Goal: Task Accomplishment & Management: Manage account settings

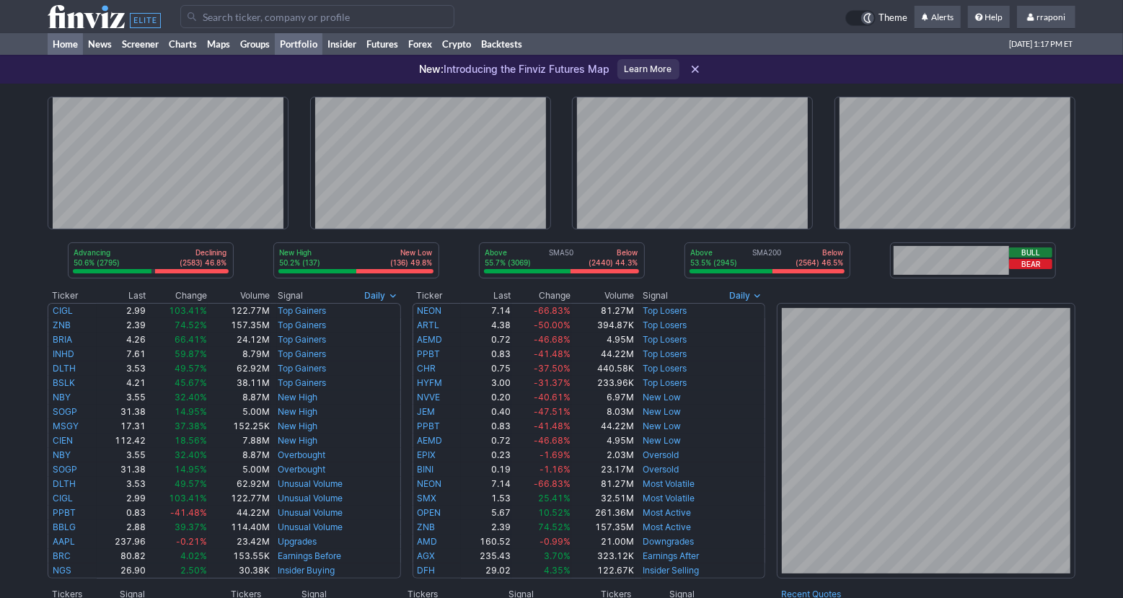
click at [312, 49] on link "Portfolio" at bounding box center [299, 44] width 48 height 22
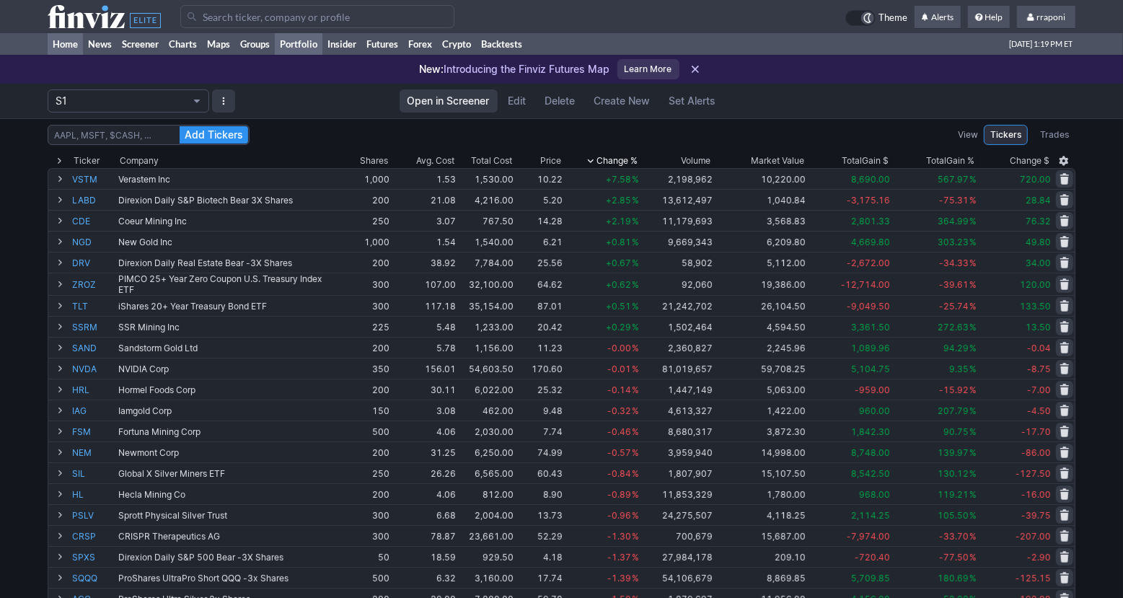
click at [67, 48] on link "Home" at bounding box center [65, 44] width 35 height 22
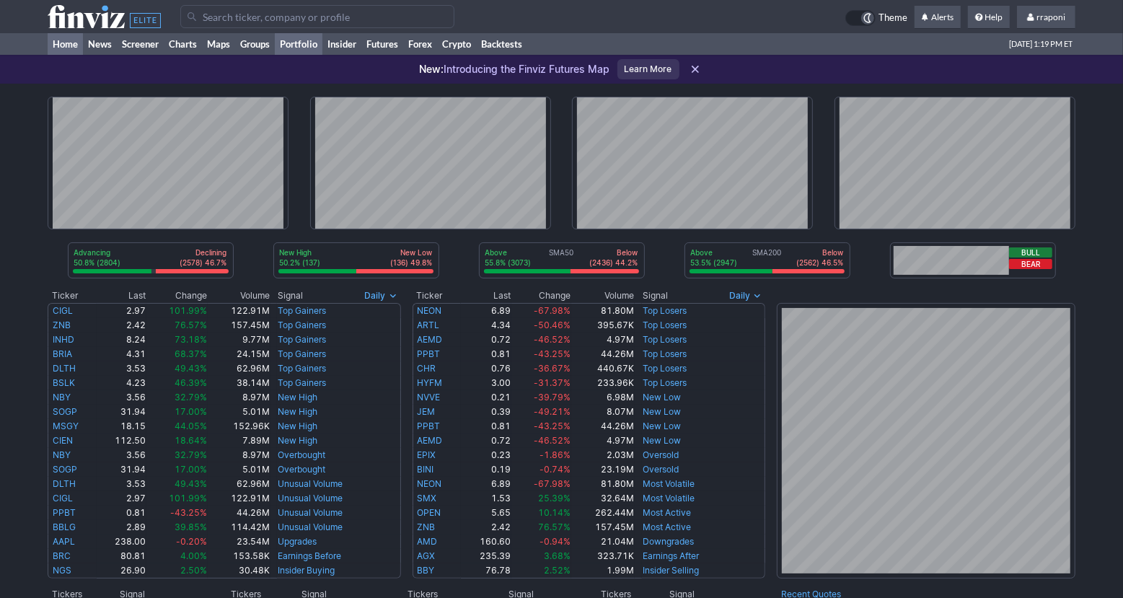
click at [309, 43] on link "Portfolio" at bounding box center [299, 44] width 48 height 22
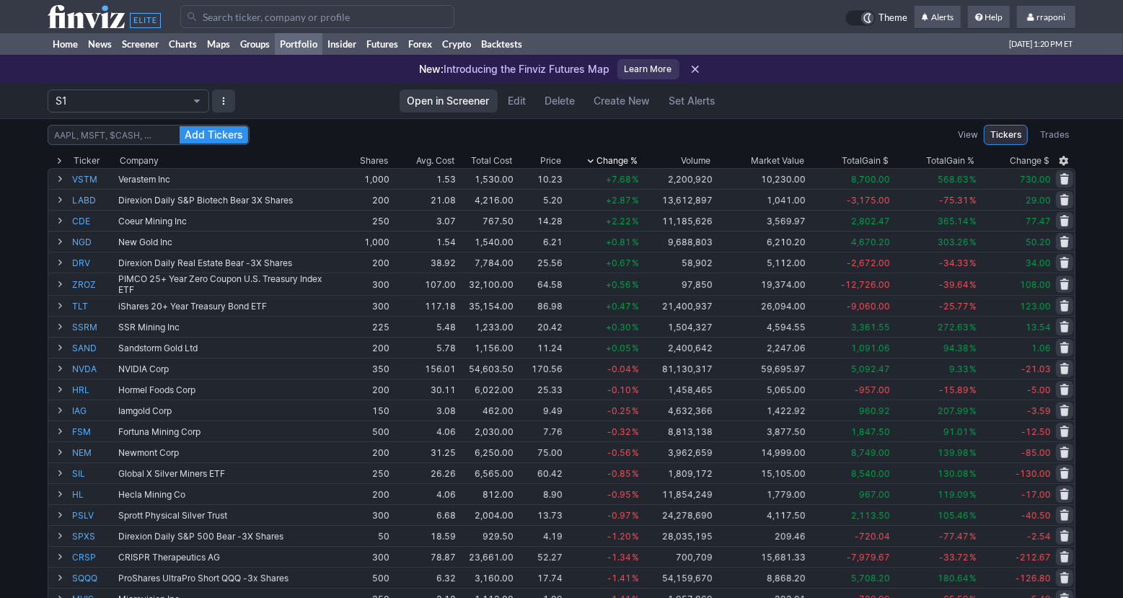
click at [514, 107] on span "Edit" at bounding box center [518, 101] width 18 height 14
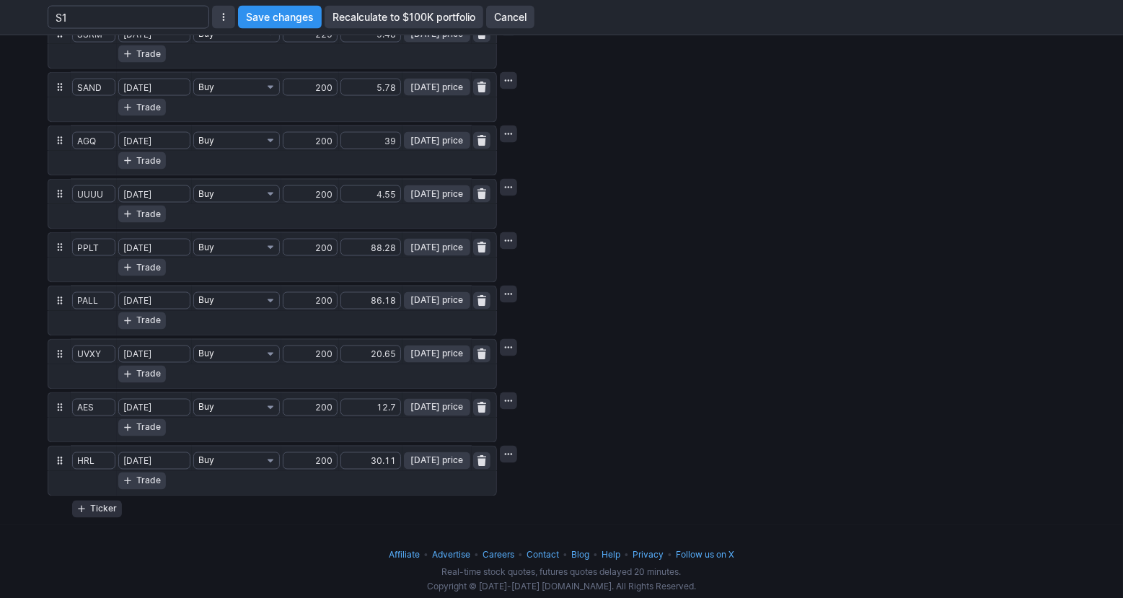
scroll to position [1789, 0]
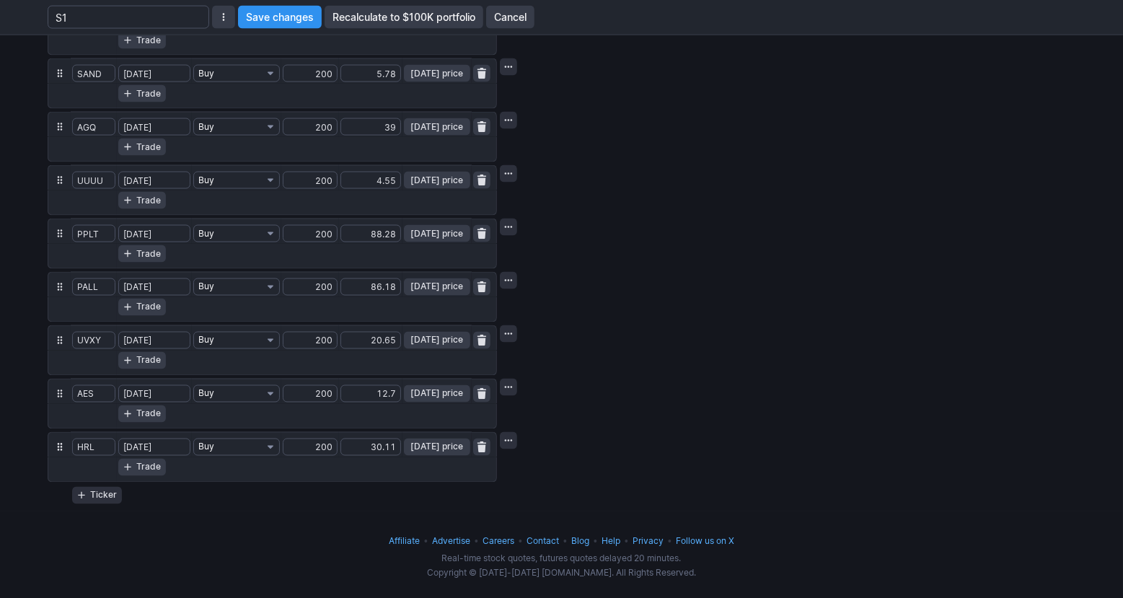
click at [481, 444] on span "button" at bounding box center [482, 448] width 9 height 12
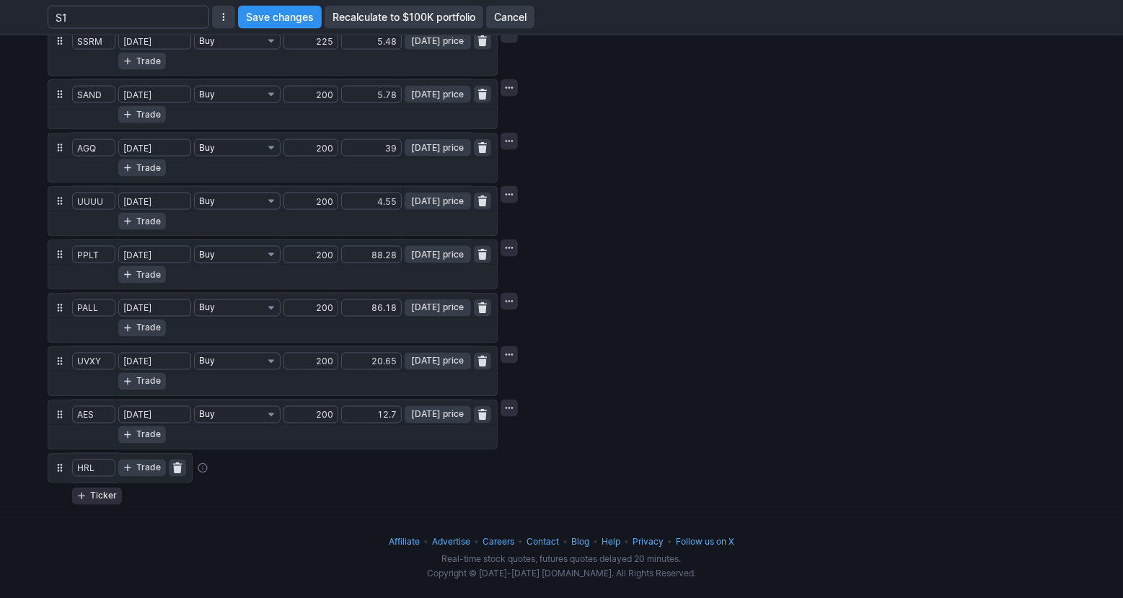
click at [171, 463] on button "button" at bounding box center [177, 468] width 17 height 17
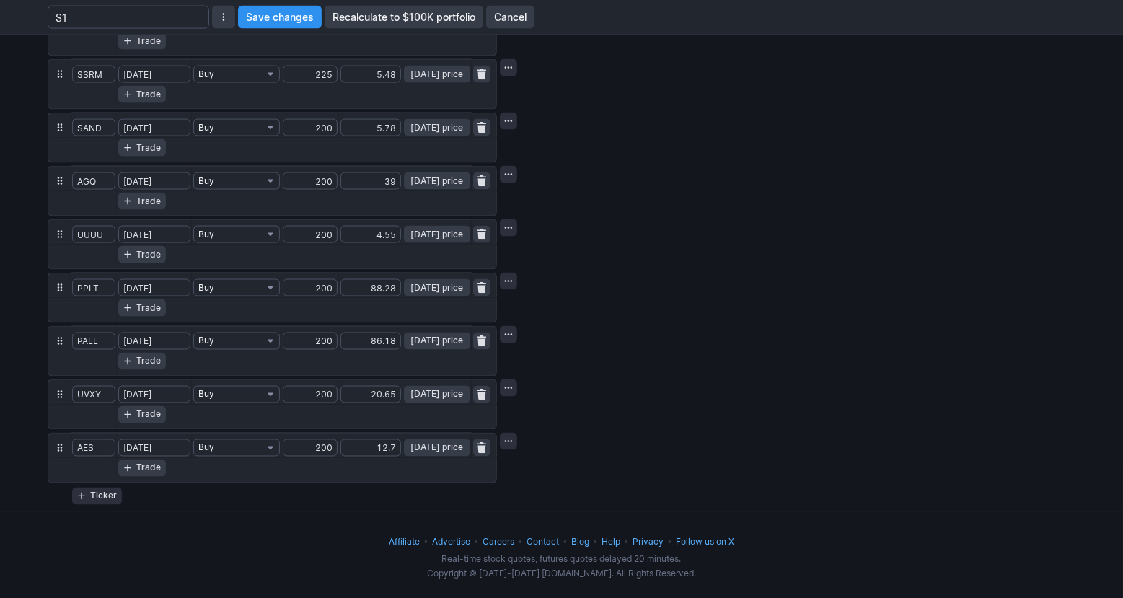
click at [88, 496] on button "Ticker" at bounding box center [97, 496] width 50 height 17
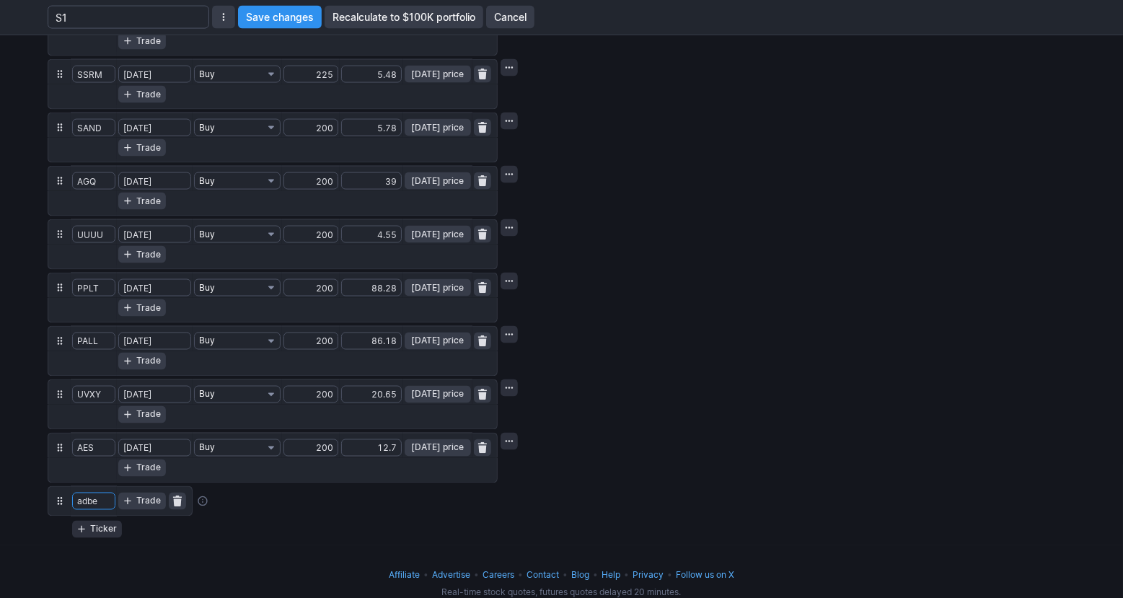
type input "adbe"
click at [238, 6] on button "Save changes" at bounding box center [280, 17] width 84 height 23
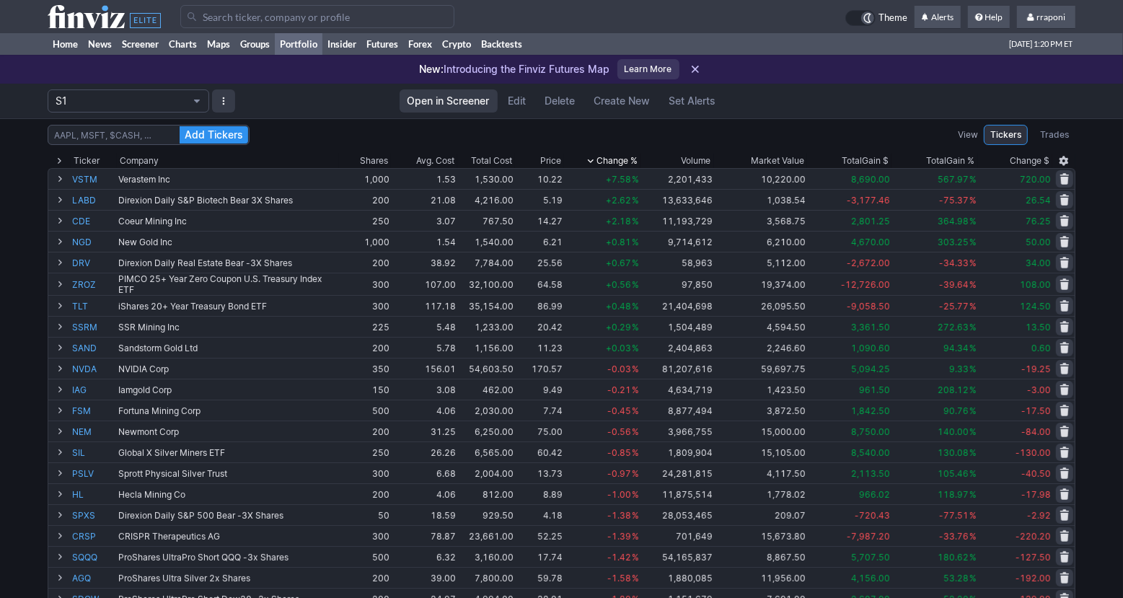
click at [523, 105] on span "Edit" at bounding box center [518, 101] width 18 height 14
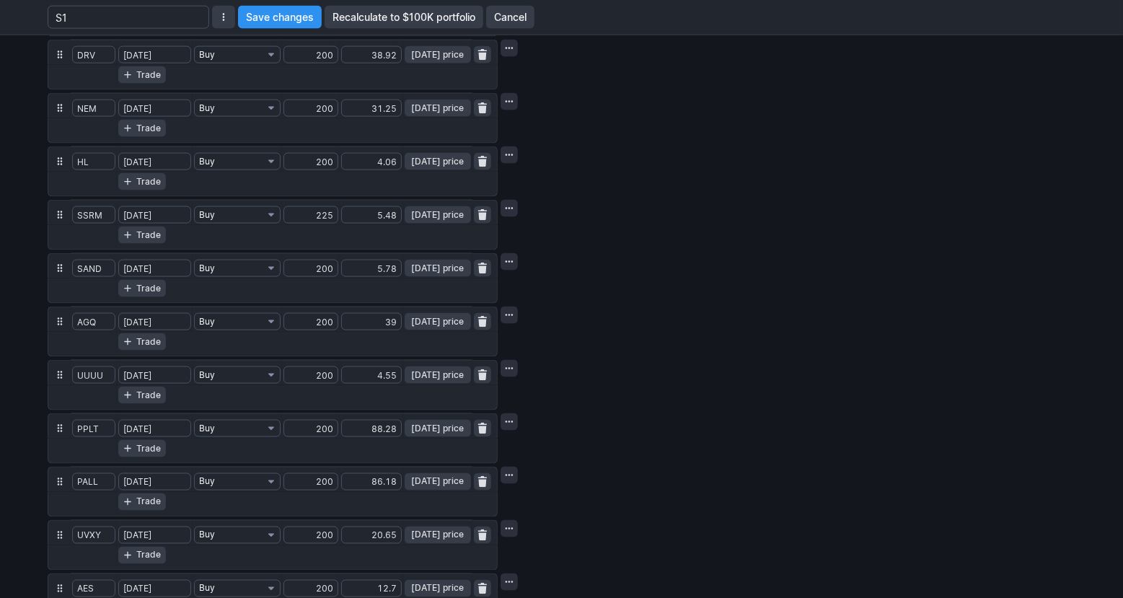
scroll to position [1682, 0]
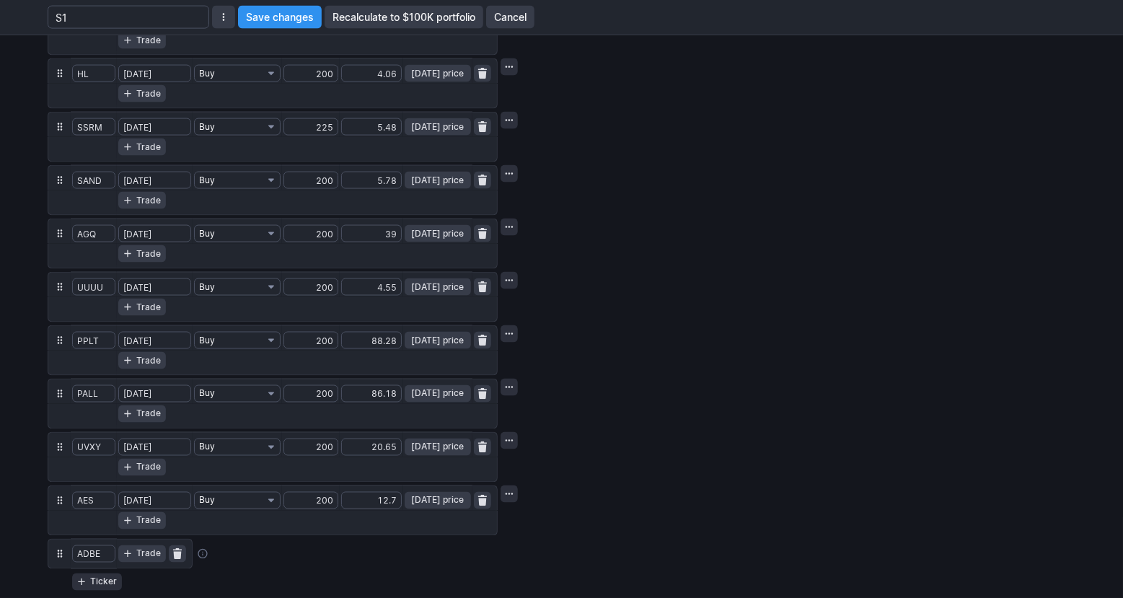
click at [149, 549] on span "Trade" at bounding box center [148, 554] width 25 height 14
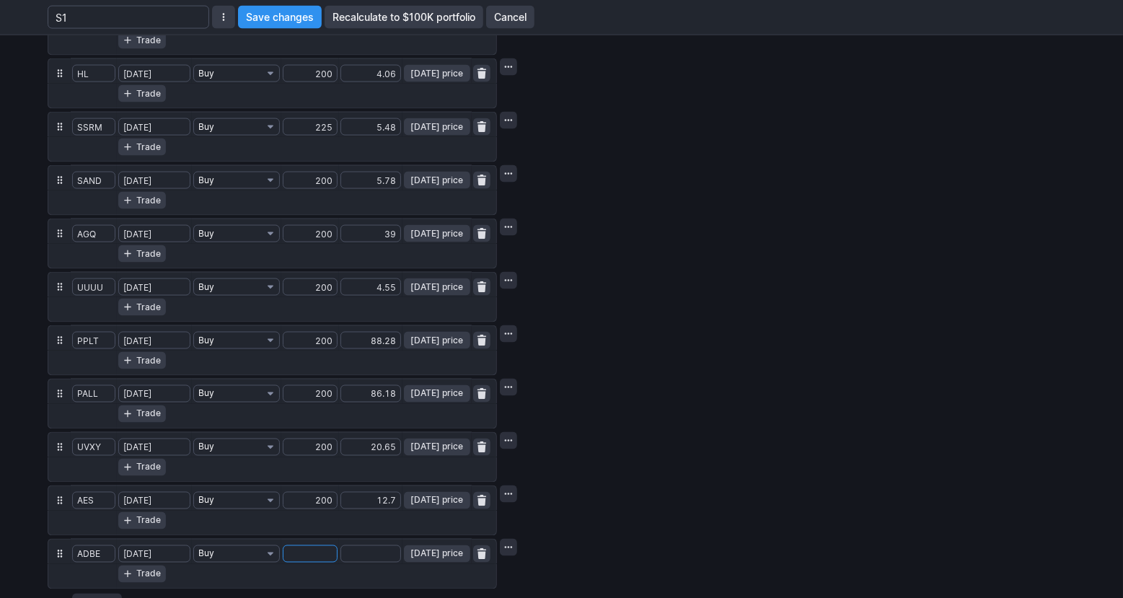
click at [307, 546] on input "number" at bounding box center [310, 553] width 55 height 17
type input "200"
click at [433, 553] on span "Today’s price" at bounding box center [437, 554] width 56 height 14
type input "341.02"
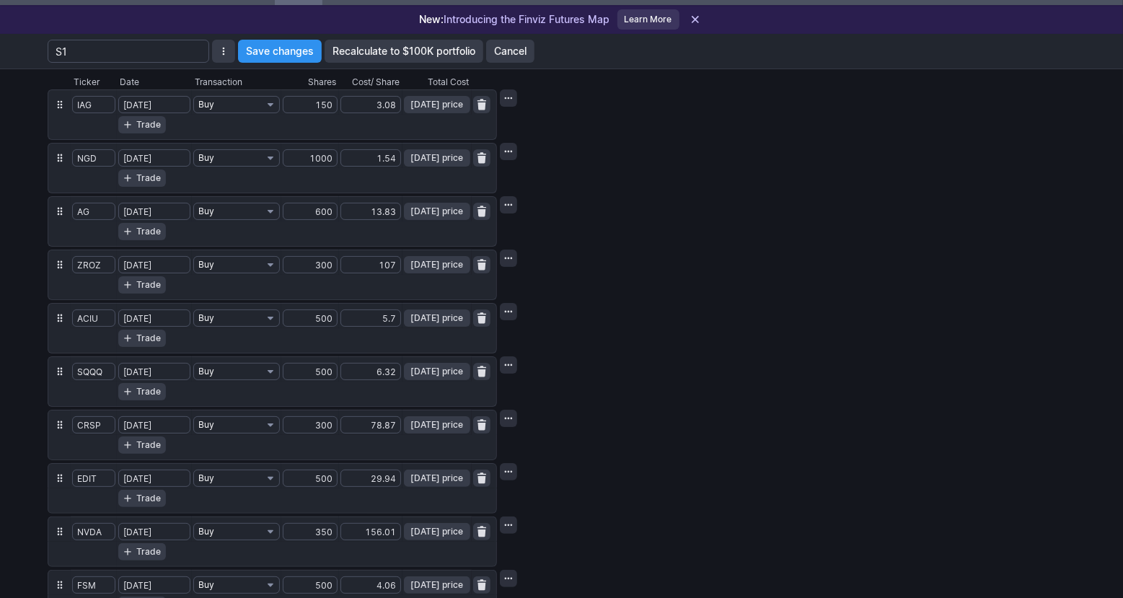
scroll to position [0, 0]
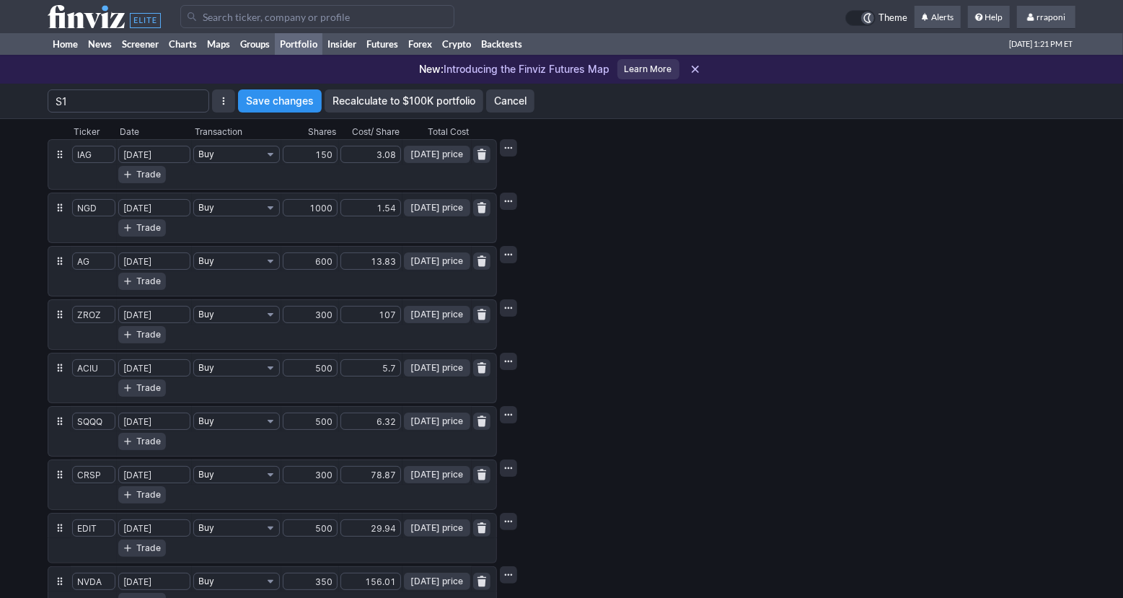
click at [291, 105] on span "Save changes" at bounding box center [280, 101] width 68 height 14
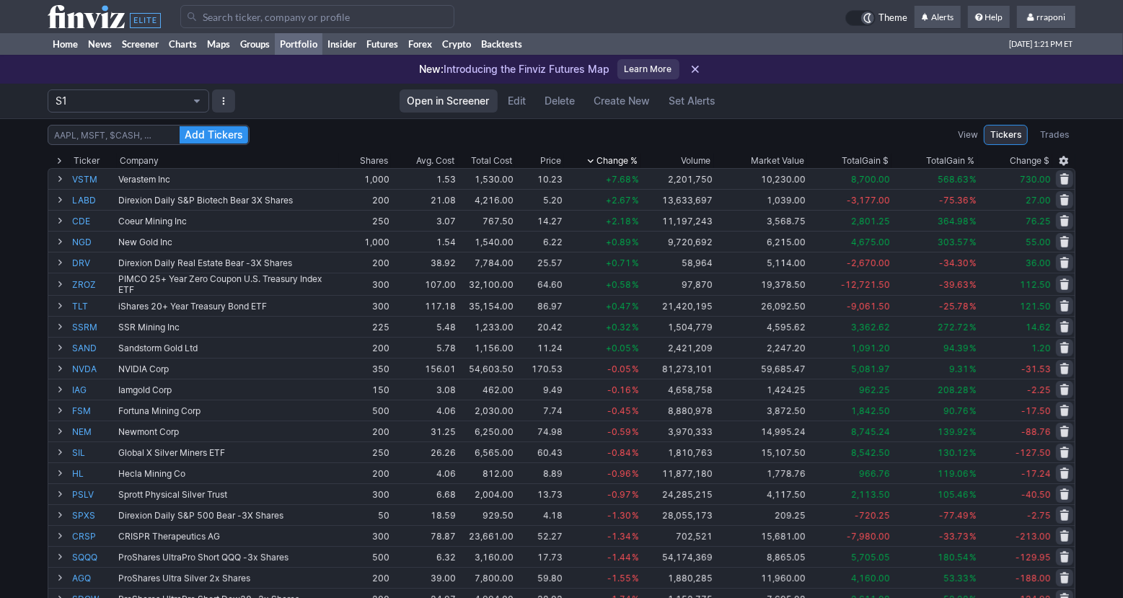
click at [608, 159] on span "Change %" at bounding box center [617, 161] width 41 height 14
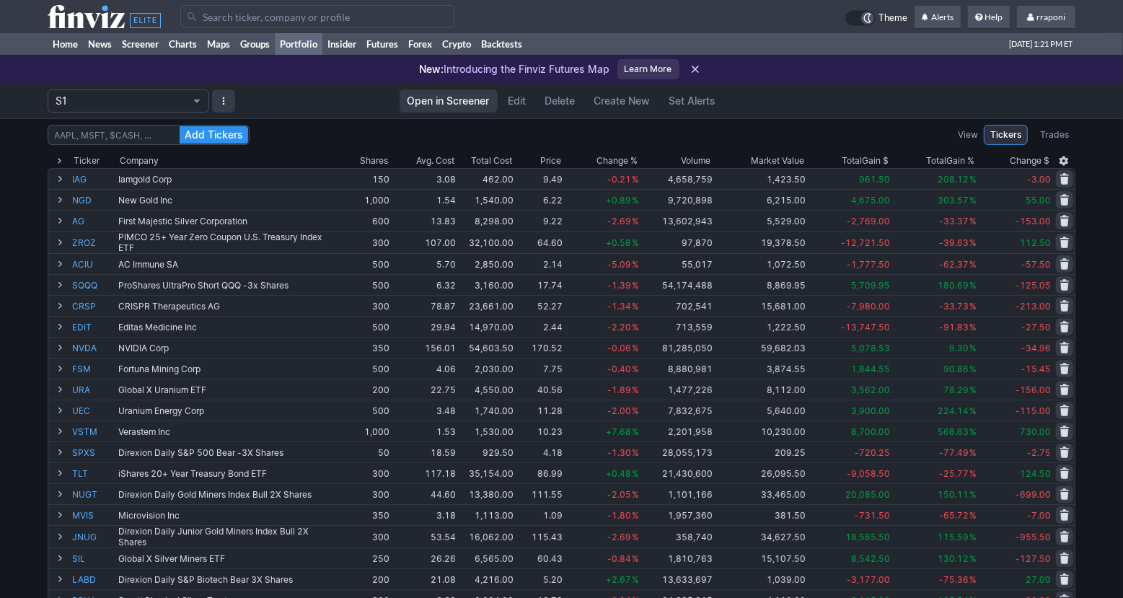
click at [611, 158] on span "Change %" at bounding box center [617, 161] width 41 height 14
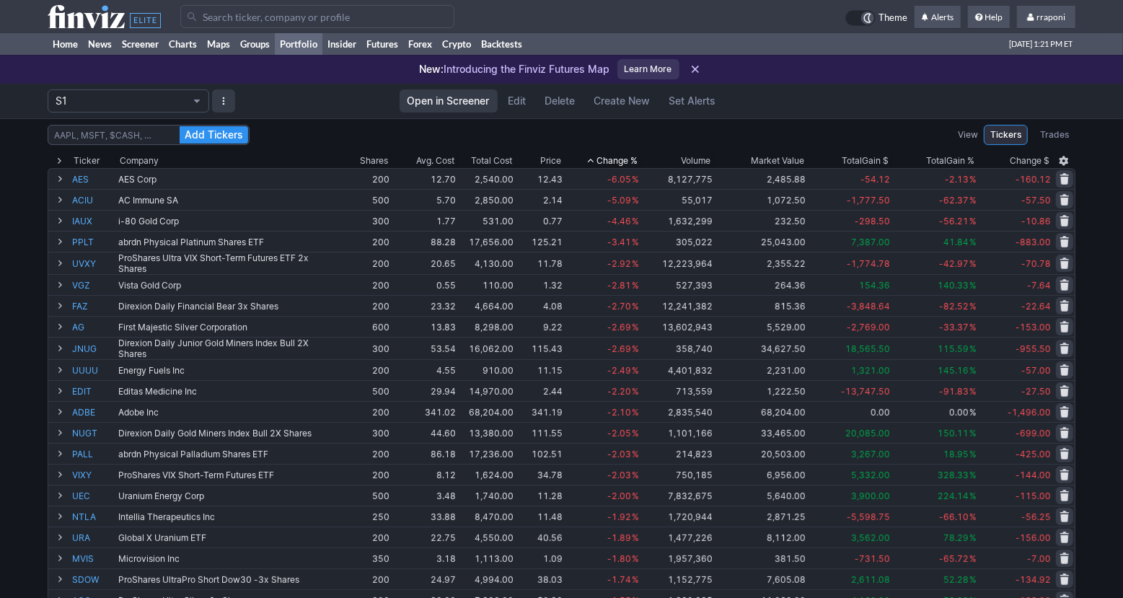
click at [600, 162] on span "Change %" at bounding box center [617, 161] width 41 height 14
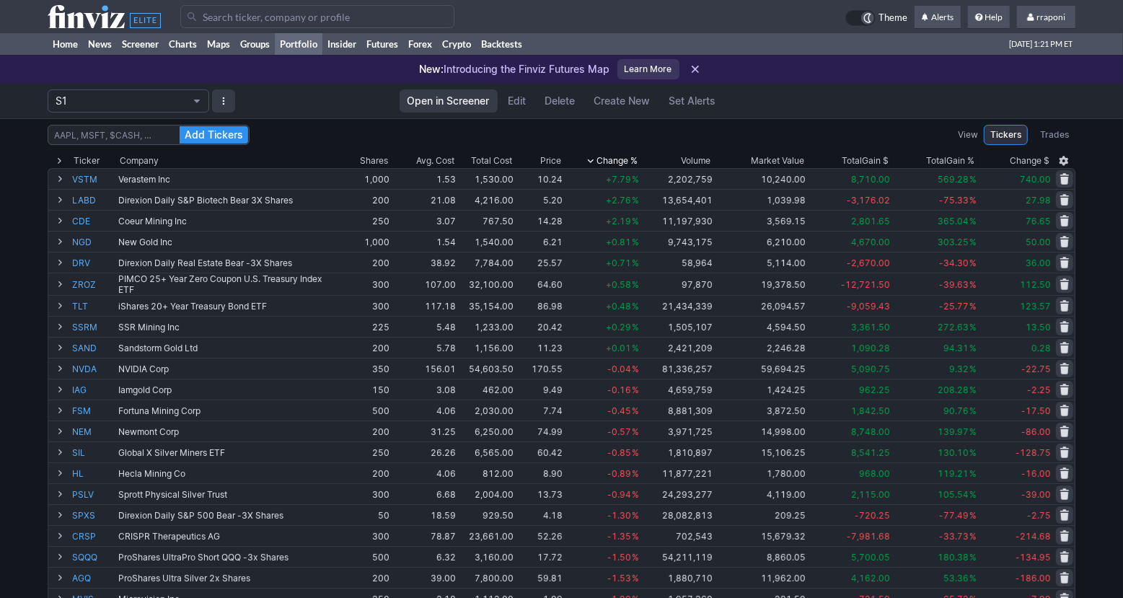
click at [1114, 359] on div "Add Tickers View Tickers Trades Ticker Company Shares Avg. Cost Total Cost Pric…" at bounding box center [561, 575] width 1123 height 914
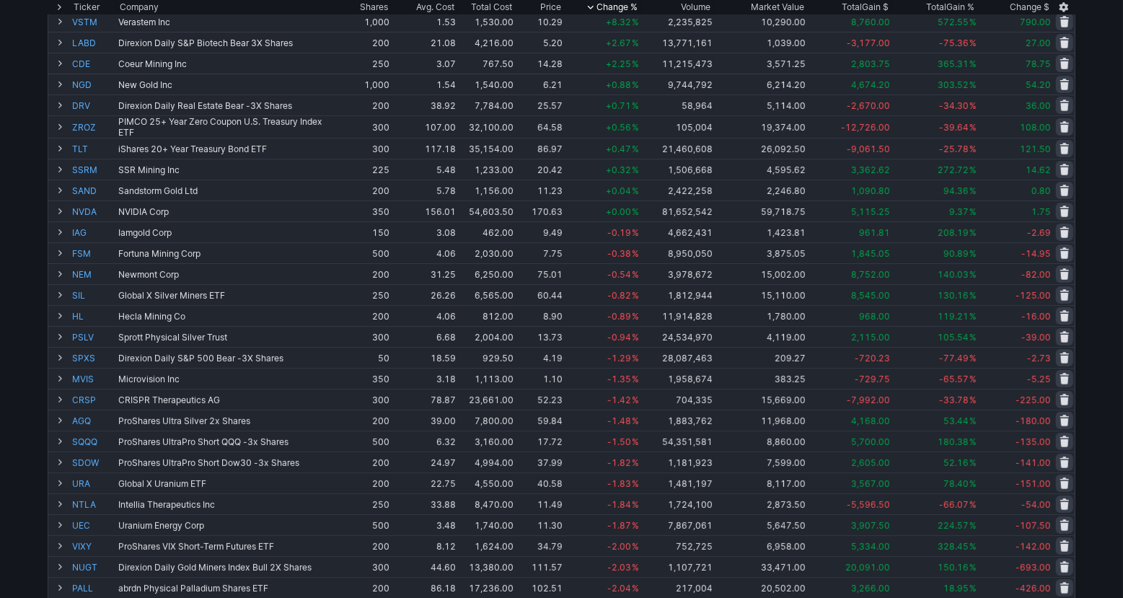
scroll to position [148, 0]
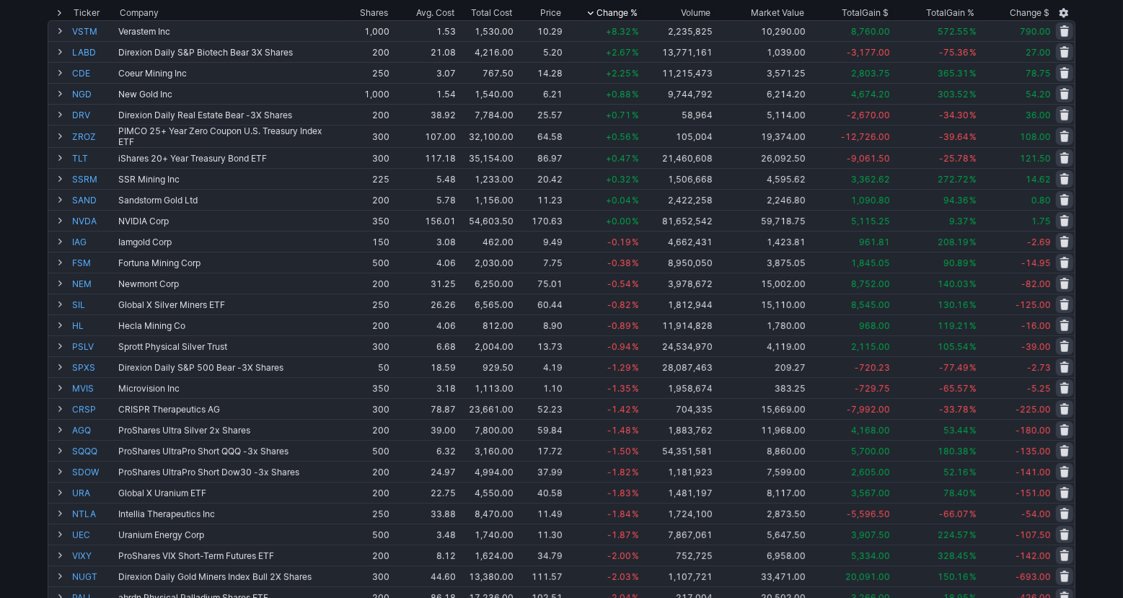
click at [1093, 445] on div "Add Tickers View Tickers Trades Ticker Company Shares Avg. Cost Total Cost Pric…" at bounding box center [561, 427] width 1123 height 914
click at [1095, 444] on div "Add Tickers View Tickers Trades Ticker Company Shares Avg. Cost Total Cost Pric…" at bounding box center [561, 427] width 1123 height 914
click at [1099, 443] on div "Add Tickers View Tickers Trades Ticker Company Shares Avg. Cost Total Cost Pric…" at bounding box center [561, 427] width 1123 height 914
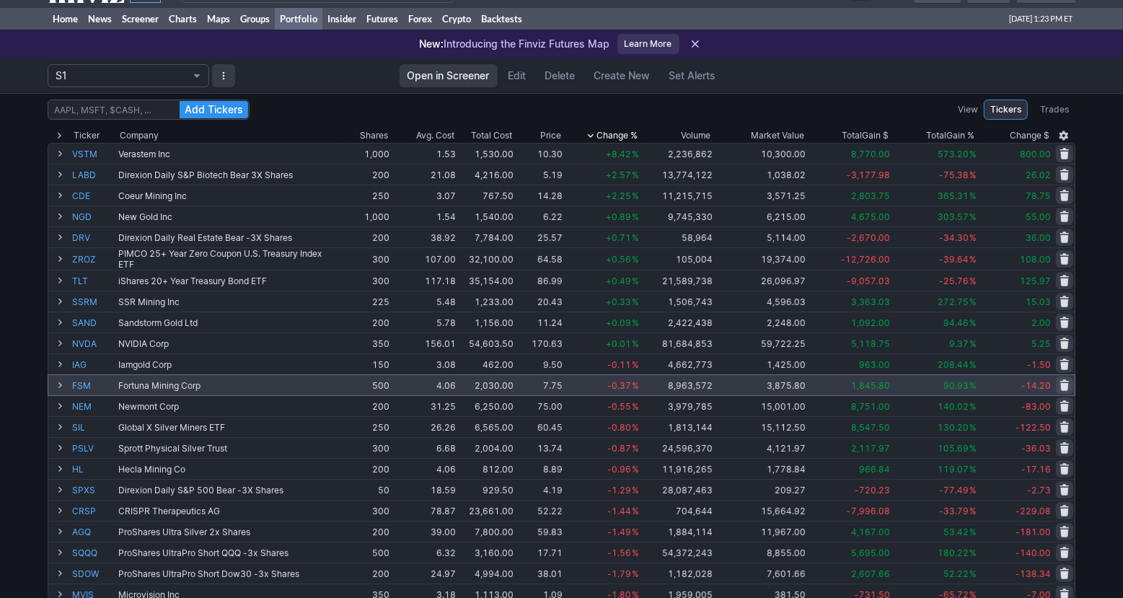
scroll to position [0, 0]
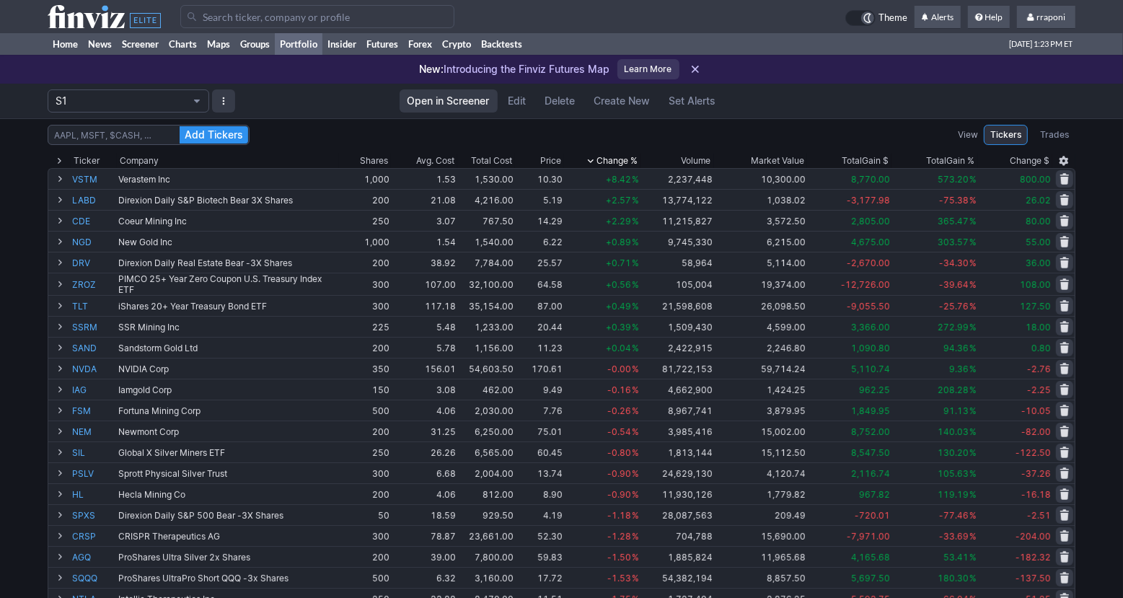
click at [1088, 351] on div "Add Tickers View Tickers Trades Ticker Company Shares Avg. Cost Total Cost Pric…" at bounding box center [561, 575] width 1123 height 914
click at [75, 45] on link "Home" at bounding box center [65, 44] width 35 height 22
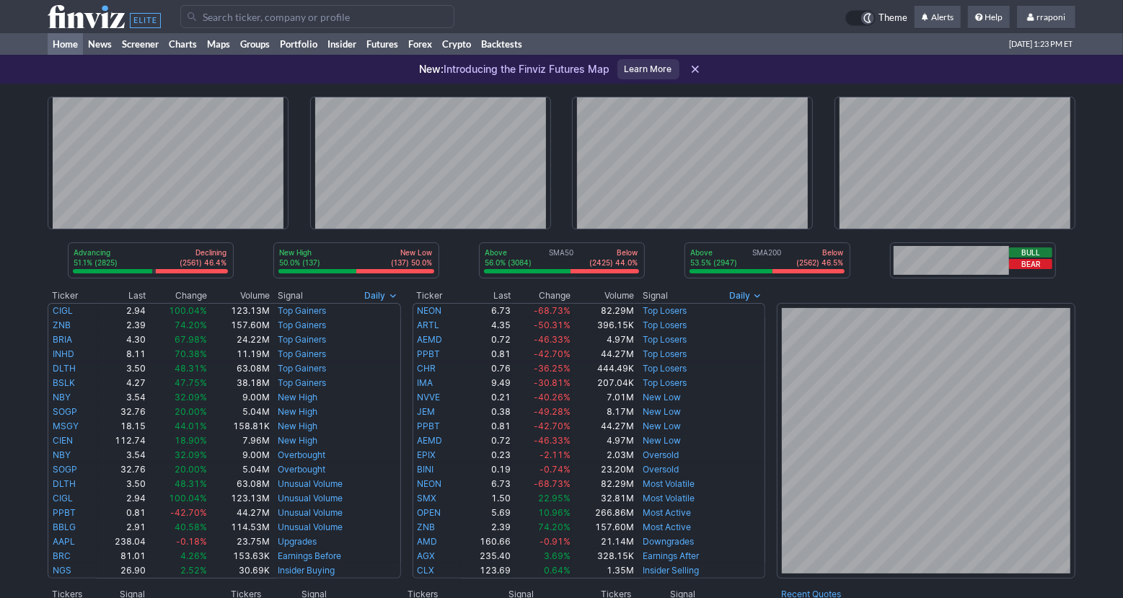
scroll to position [272, 0]
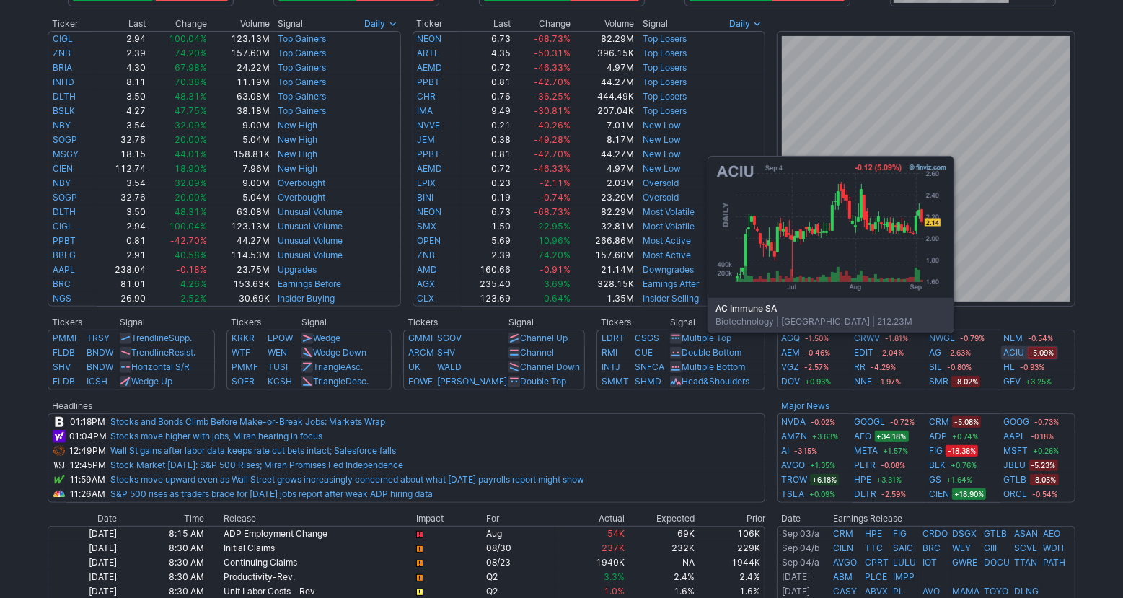
click at [1017, 354] on link "ACIU" at bounding box center [1014, 353] width 21 height 14
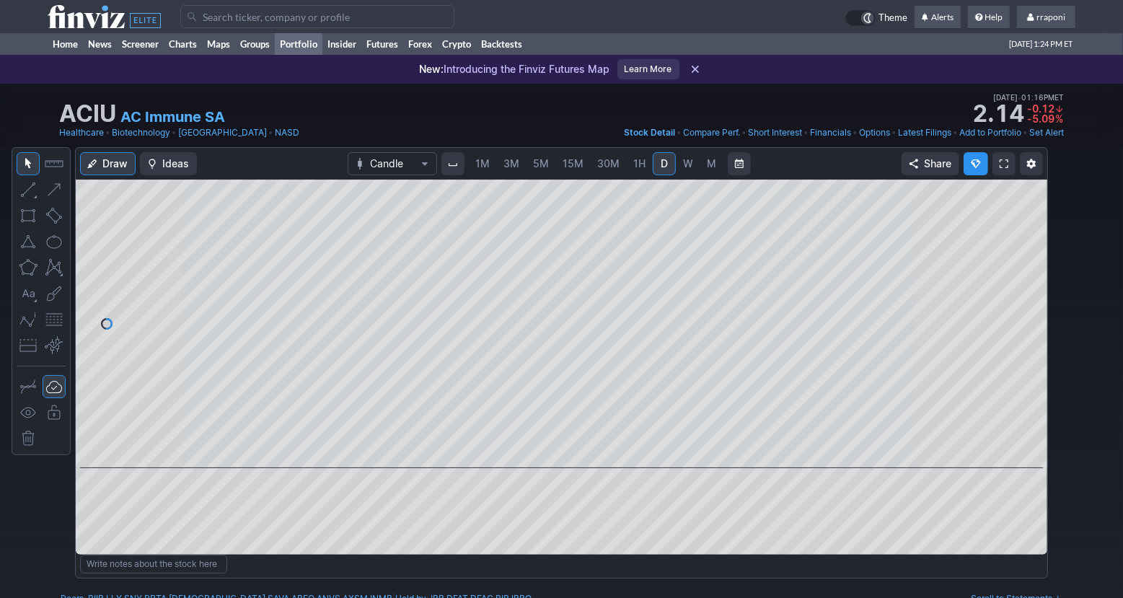
click at [287, 42] on link "Portfolio" at bounding box center [299, 44] width 48 height 22
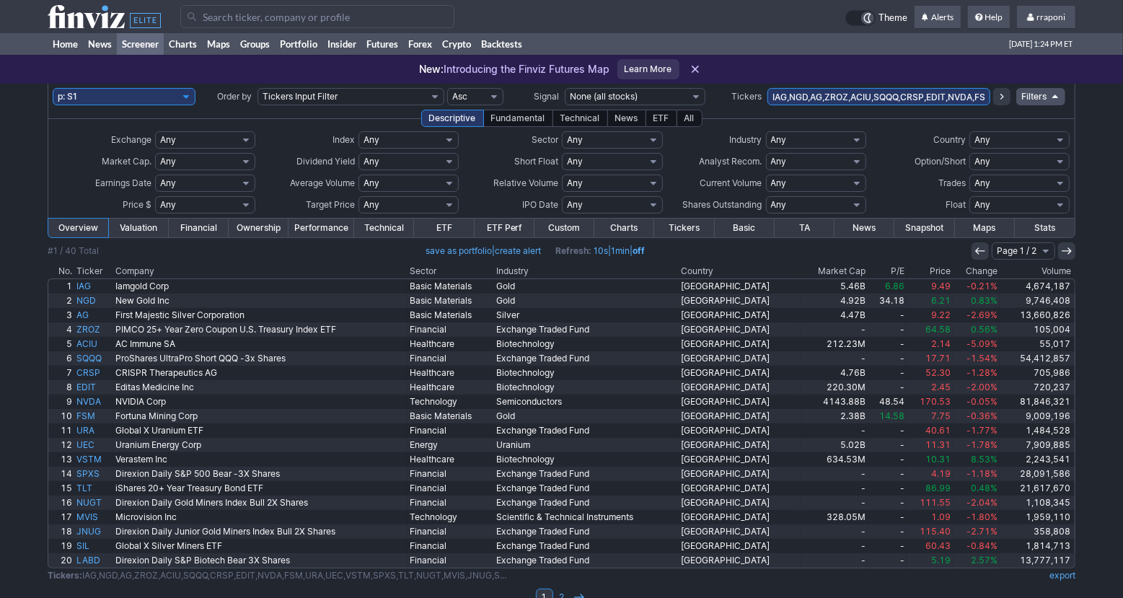
click at [1028, 271] on th "Volume" at bounding box center [1038, 271] width 76 height 14
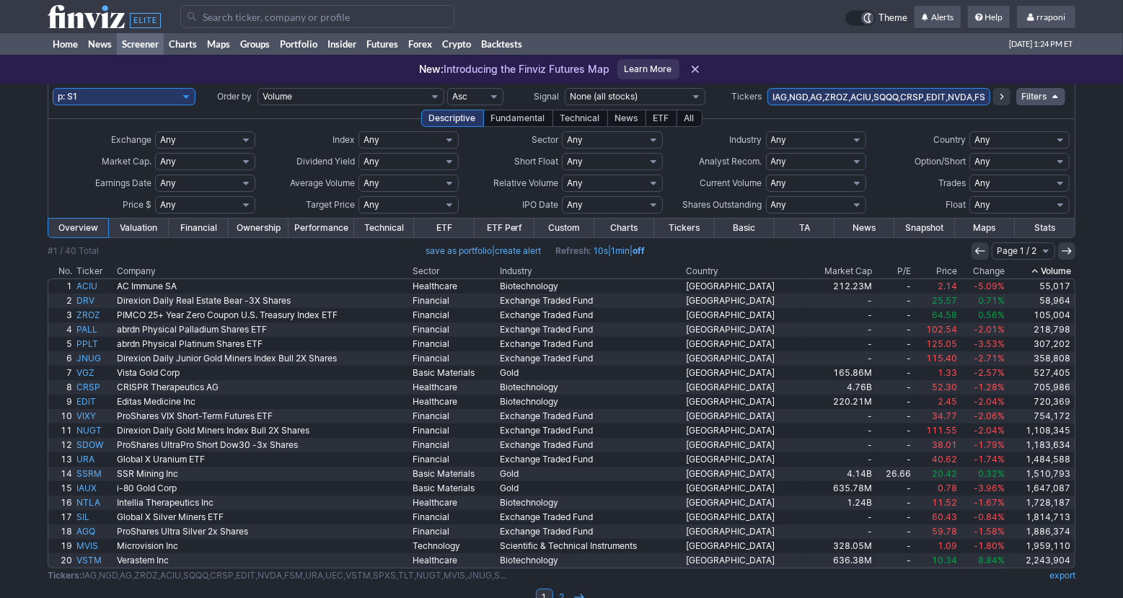
click at [1028, 271] on th "Volume" at bounding box center [1041, 271] width 69 height 14
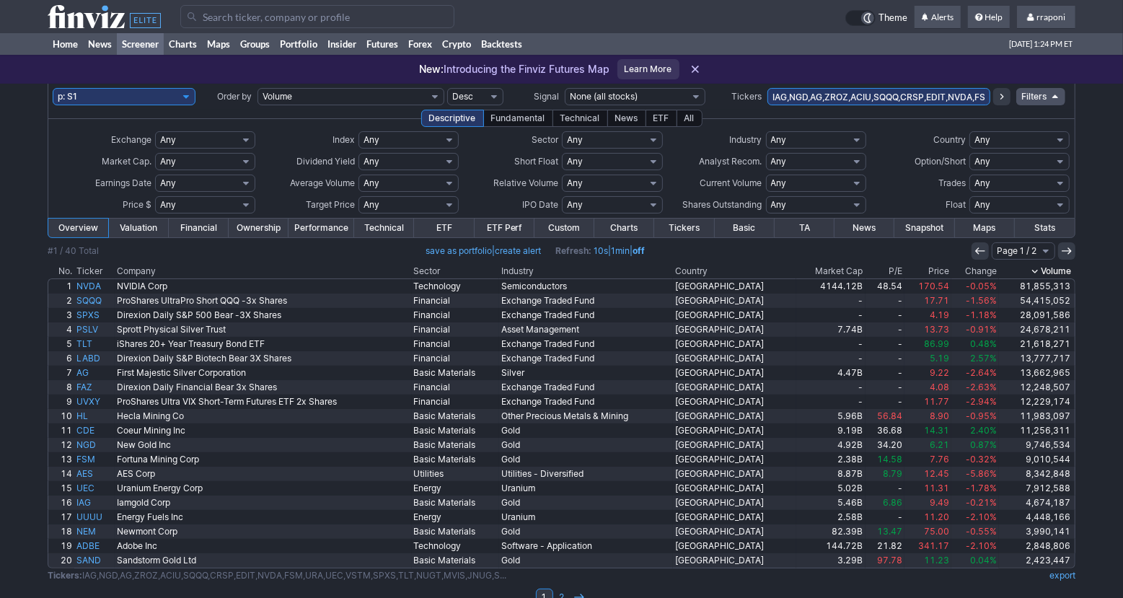
click at [1020, 278] on th "Volume" at bounding box center [1037, 271] width 76 height 14
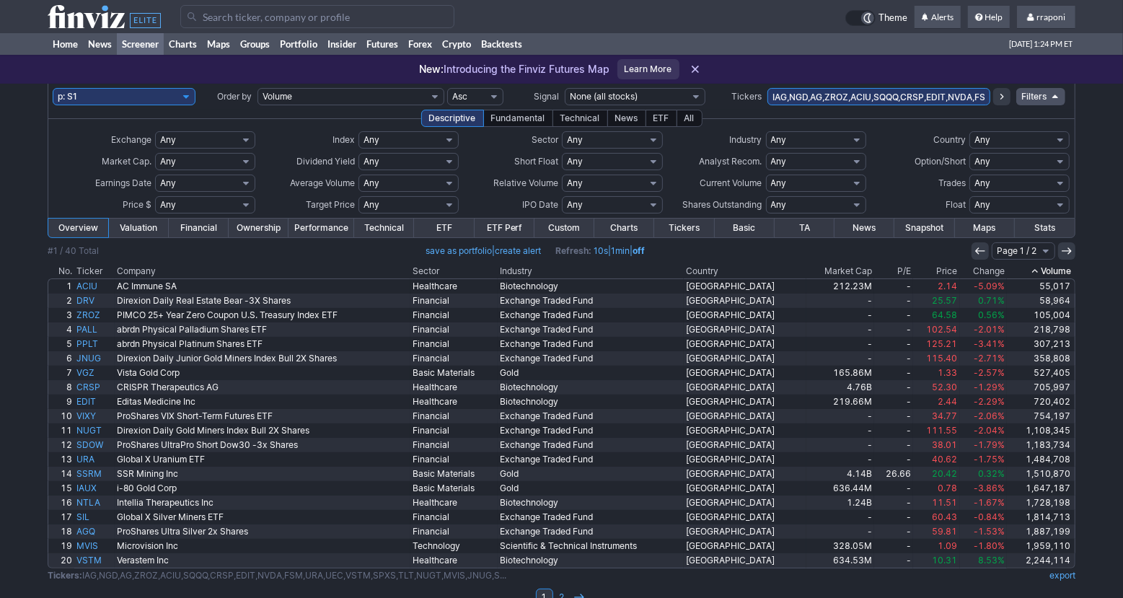
click at [1029, 275] on icon at bounding box center [1035, 271] width 12 height 12
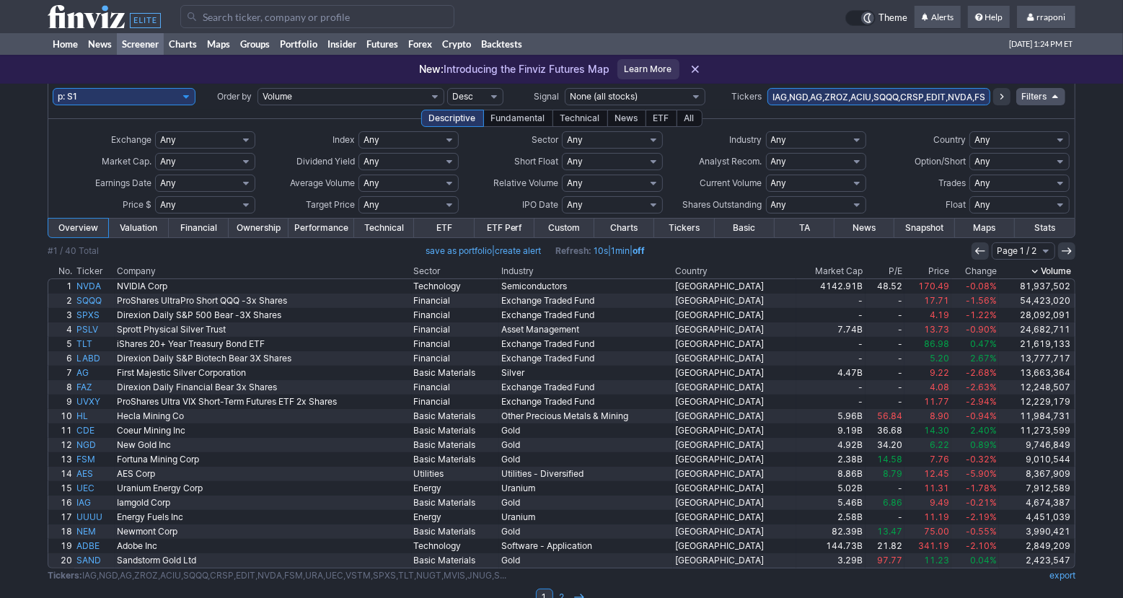
click at [693, 121] on div "All" at bounding box center [690, 118] width 26 height 17
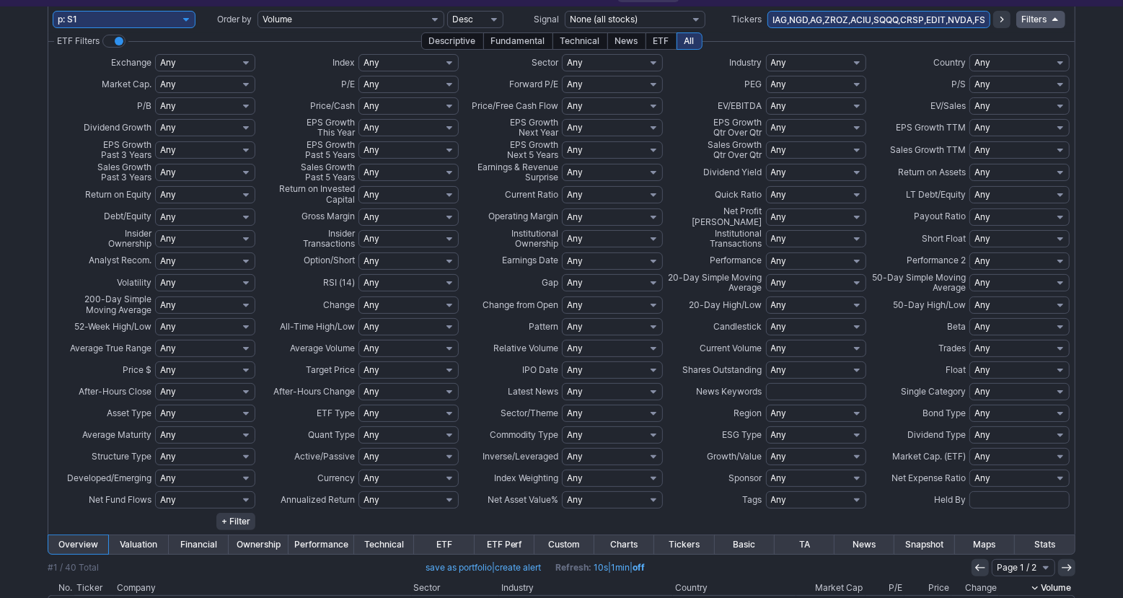
scroll to position [84, 0]
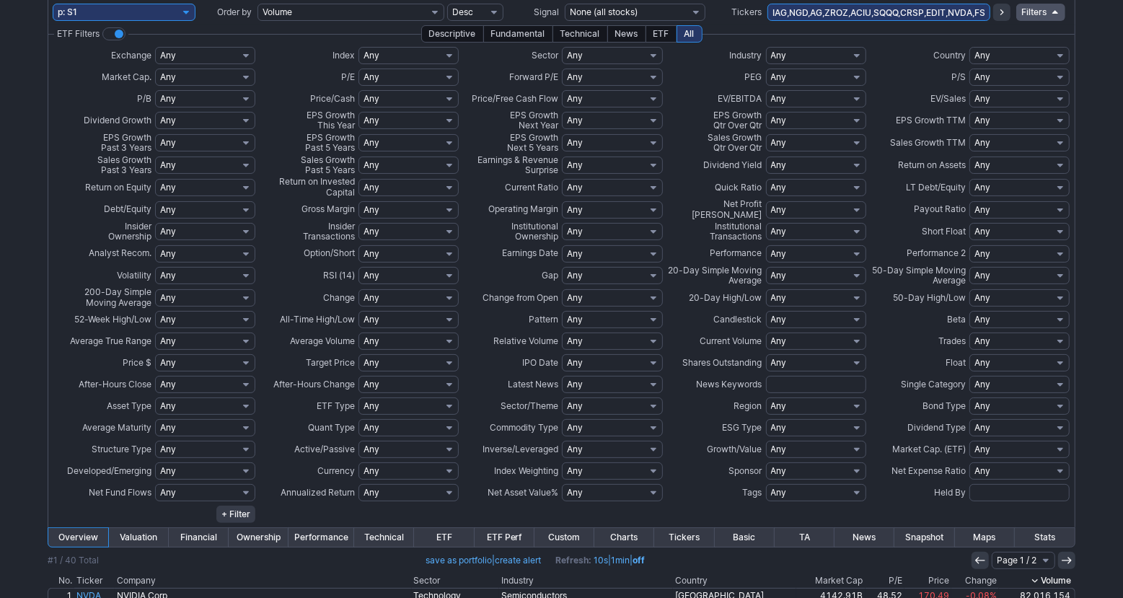
click at [1098, 383] on div "My Presets -Save Screen -Edit Screens s: p3 s: p2 s: p1 p: S1 Order by Ticker T…" at bounding box center [561, 465] width 1123 height 932
click at [693, 480] on td "Sponsor" at bounding box center [715, 471] width 102 height 22
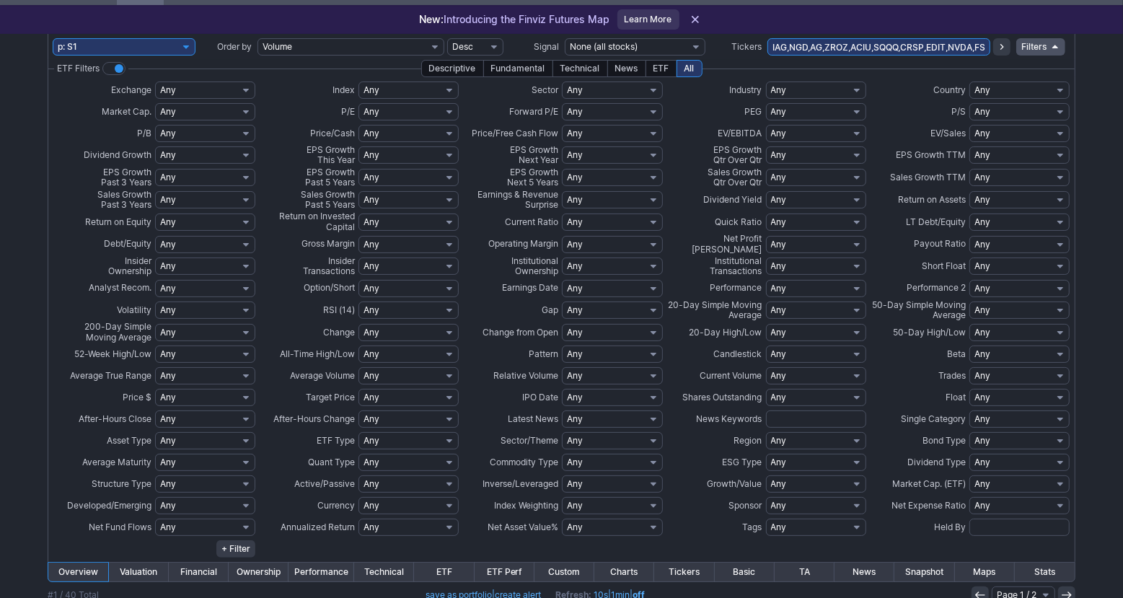
scroll to position [44, 0]
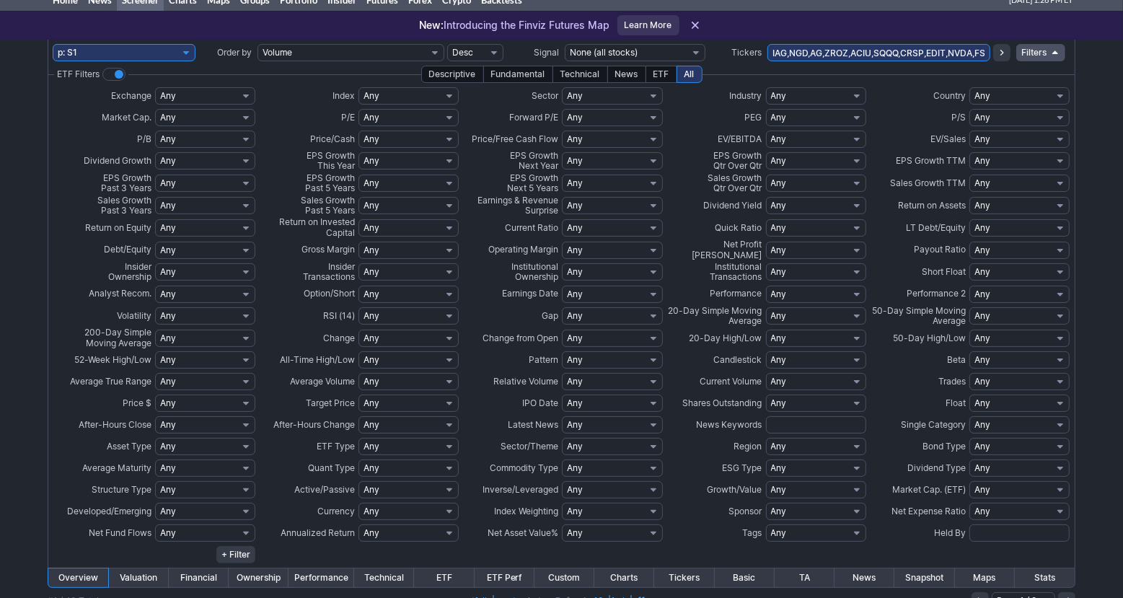
click at [491, 400] on td "IPO Date" at bounding box center [511, 403] width 102 height 22
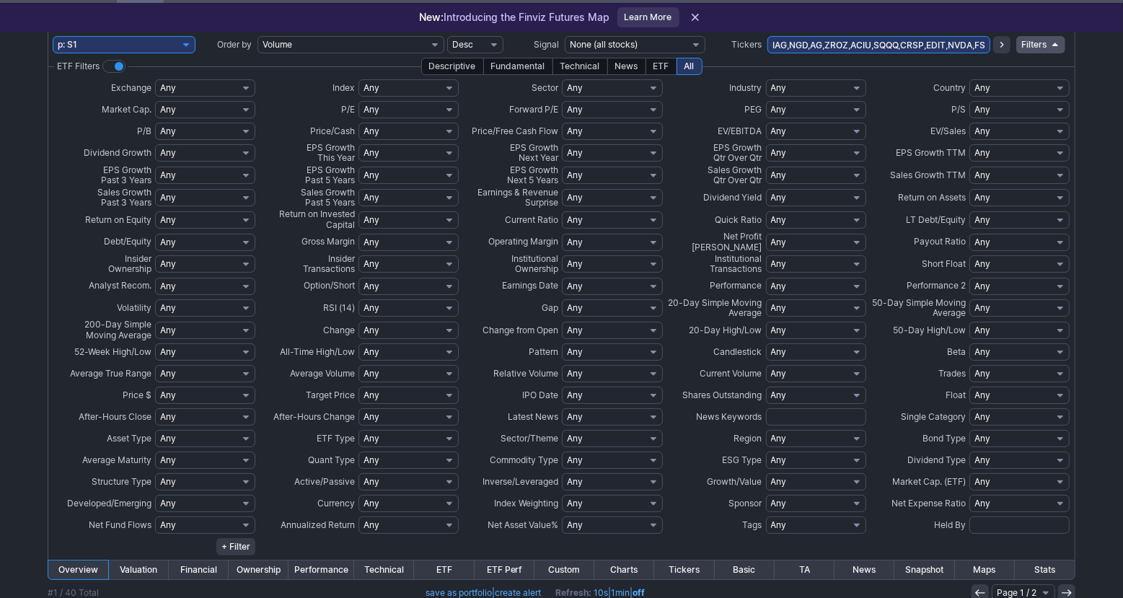
scroll to position [51, 0]
click at [619, 371] on select "Any Over 10 Over 5 Over 3 Over 2 Over 1.5 Over 1 Over 0.75 Over 0.5 Over 0.25 U…" at bounding box center [612, 374] width 100 height 17
select select "u1.5"
click at [562, 366] on select "Any Over 10 Over 5 Over 3 Over 2 Over 1.5 Over 1 Over 0.75 Over 0.5 Over 0.25 U…" at bounding box center [612, 374] width 100 height 17
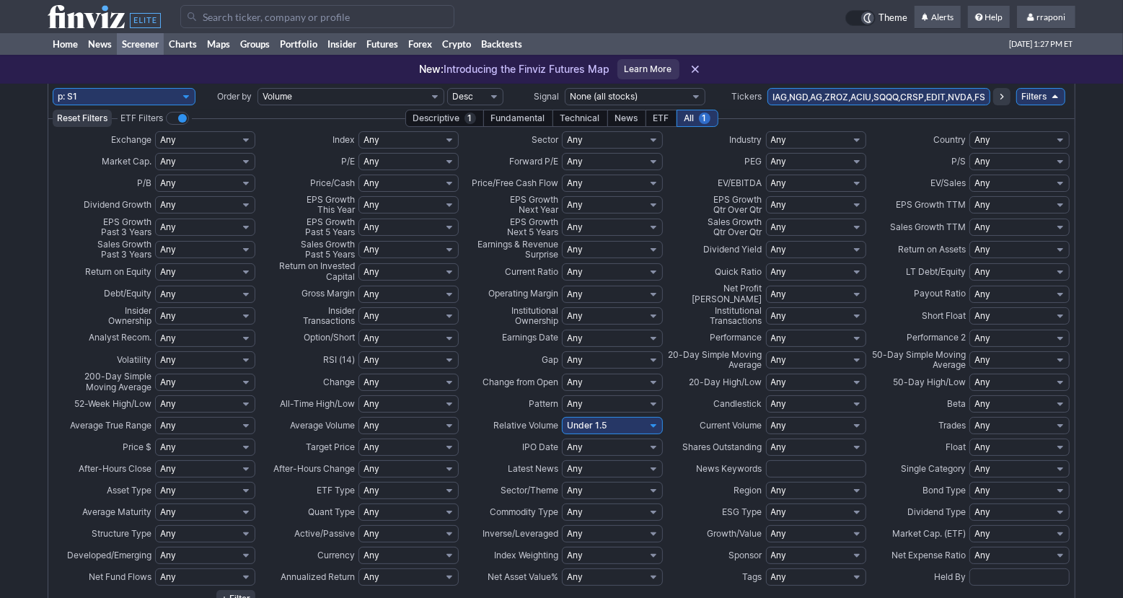
click at [1097, 408] on div "My Presets -Save Screen -Edit Screens s: p3 s: p2 s: p1 p: S1 Order by Ticker T…" at bounding box center [561, 550] width 1123 height 932
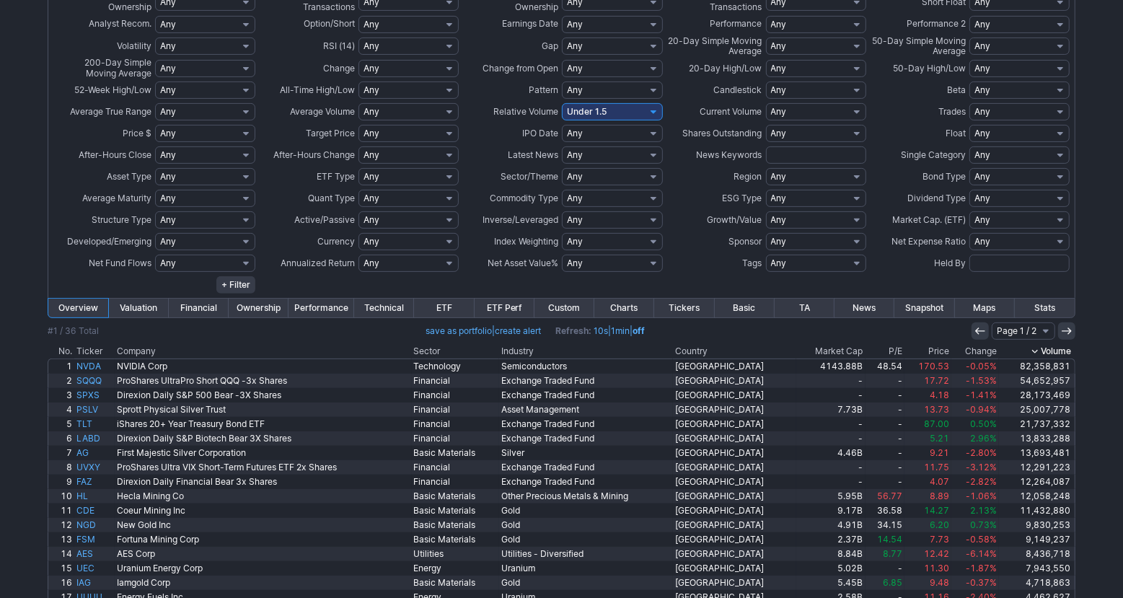
scroll to position [313, 0]
click at [644, 115] on select "Any Over 10 Over 5 Over 3 Over 2 Over 1.5 Over 1 Over 0.75 Over 0.5 Over 0.25 U…" at bounding box center [612, 112] width 100 height 17
select select "o1.5"
click at [562, 104] on select "Any Over 10 Over 5 Over 3 Over 2 Over 1.5 Over 1 Over 0.75 Over 0.5 Over 0.25 U…" at bounding box center [612, 112] width 100 height 17
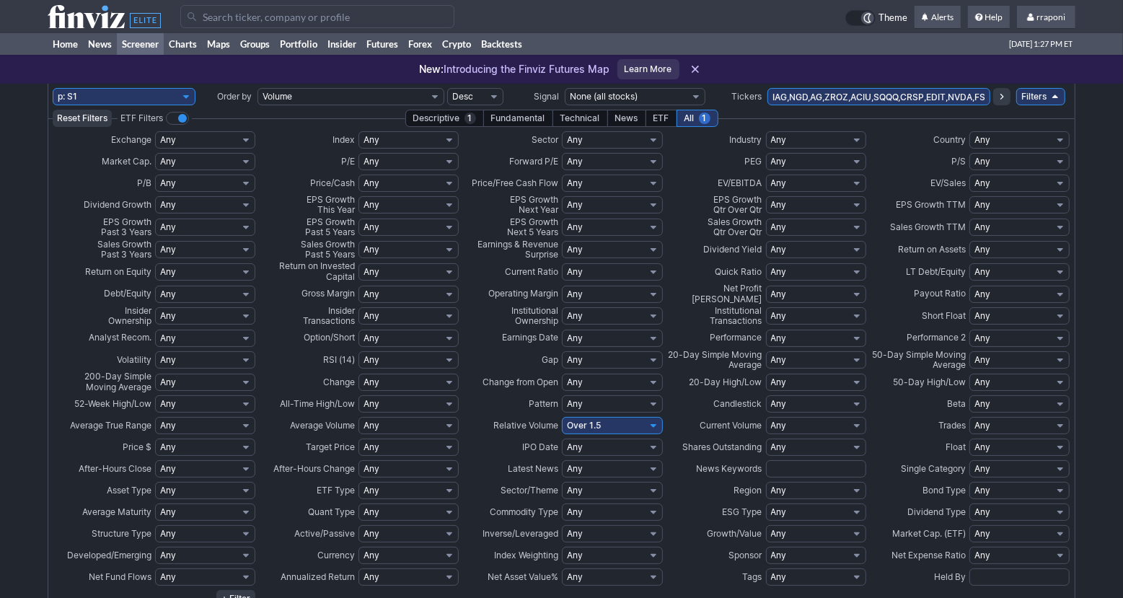
click at [1092, 265] on div "My Presets -Save Screen -Edit Screens s: p3 s: p2 s: p1 p: S1 Order by Ticker T…" at bounding box center [561, 434] width 1123 height 701
click at [1102, 288] on div "My Presets -Save Screen -Edit Screens s: p3 s: p2 s: p1 p: S1 Order by Ticker T…" at bounding box center [561, 434] width 1123 height 701
click at [1112, 369] on div "My Presets -Save Screen -Edit Screens s: p3 s: p2 s: p1 p: S1 Order by Ticker T…" at bounding box center [561, 434] width 1123 height 701
click at [1105, 426] on div "My Presets -Save Screen -Edit Screens s: p3 s: p2 s: p1 p: S1 Order by Ticker T…" at bounding box center [561, 434] width 1123 height 701
click at [1107, 467] on div "My Presets -Save Screen -Edit Screens s: p3 s: p2 s: p1 p: S1 Order by Ticker T…" at bounding box center [561, 434] width 1123 height 701
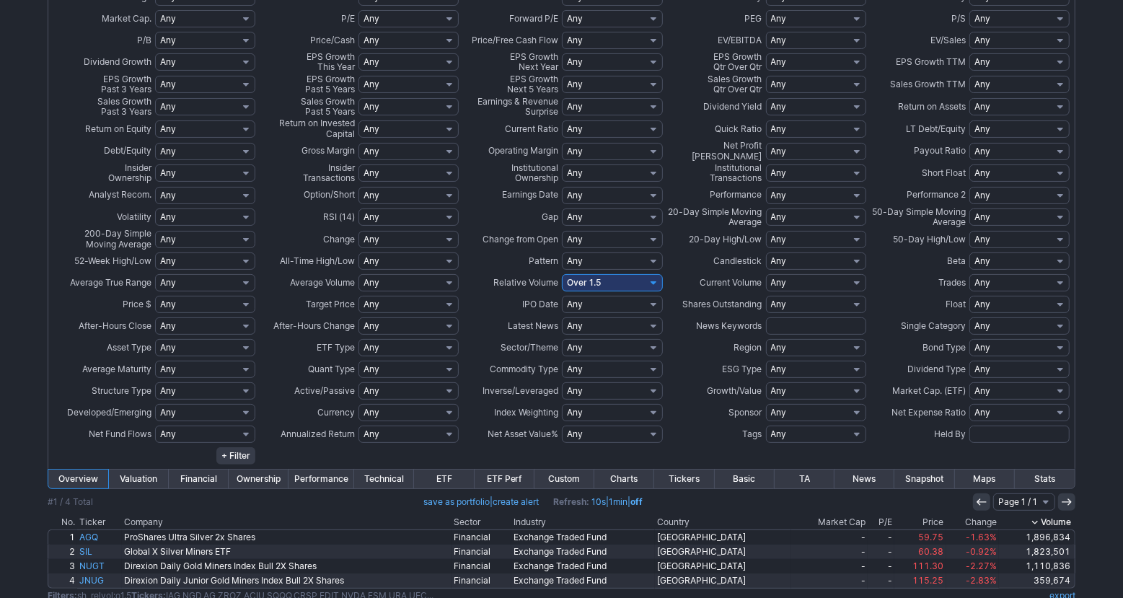
scroll to position [147, 0]
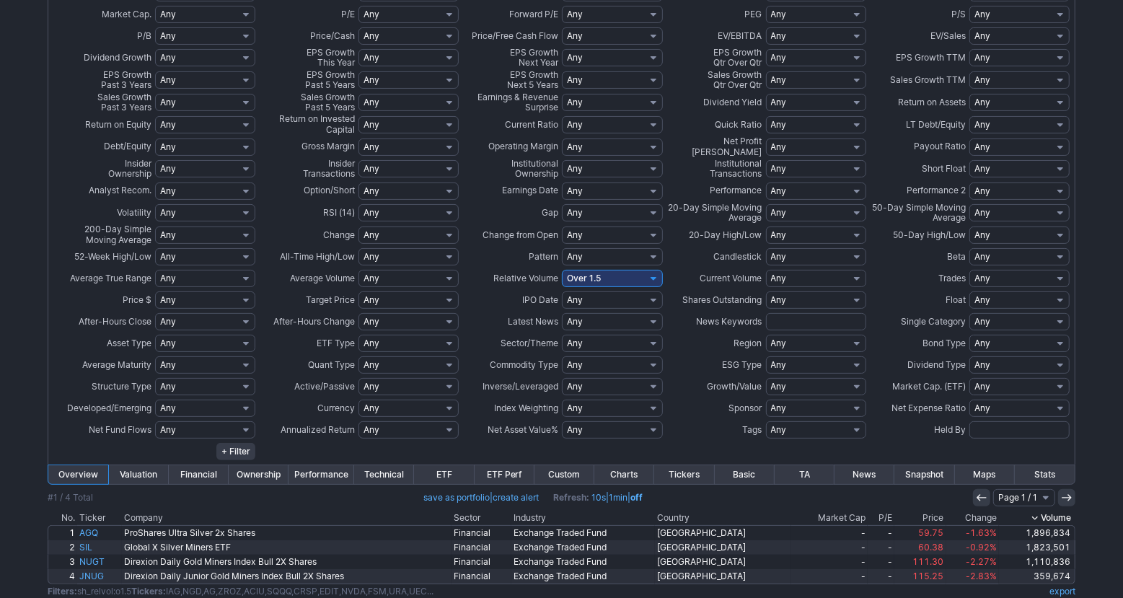
click at [1105, 428] on div "My Presets -Save Screen -Edit Screens s: p3 s: p2 s: p1 p: S1 Order by Ticker T…" at bounding box center [561, 287] width 1123 height 701
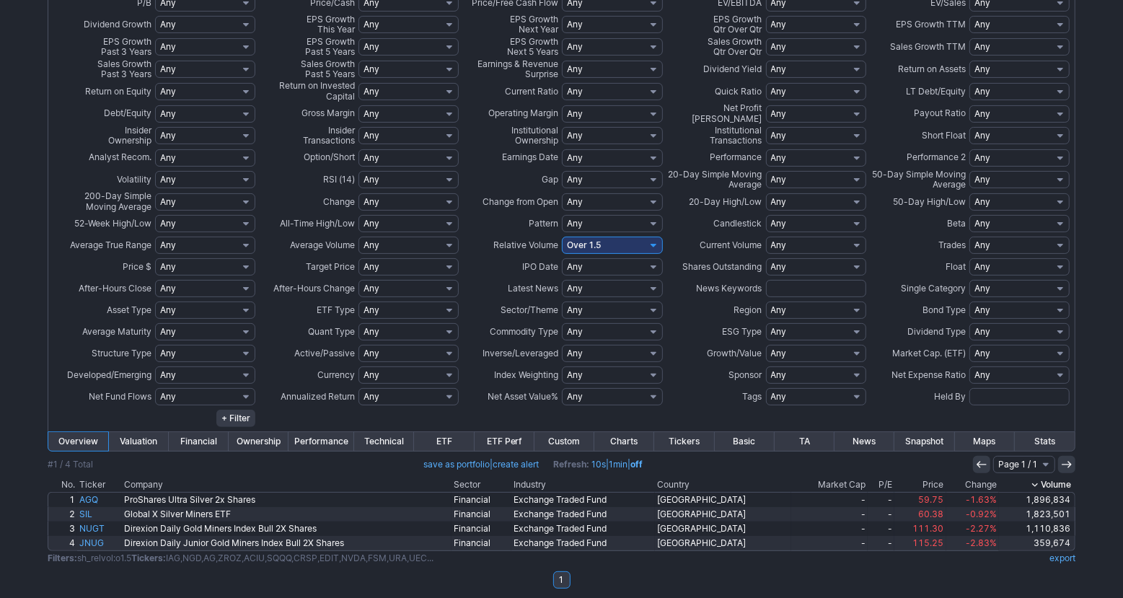
scroll to position [183, 0]
click at [1107, 386] on div "My Presets -Save Screen -Edit Screens s: p3 s: p2 s: p1 p: S1 Order by Ticker T…" at bounding box center [561, 250] width 1123 height 701
click at [999, 480] on th "Volume" at bounding box center [1037, 482] width 76 height 14
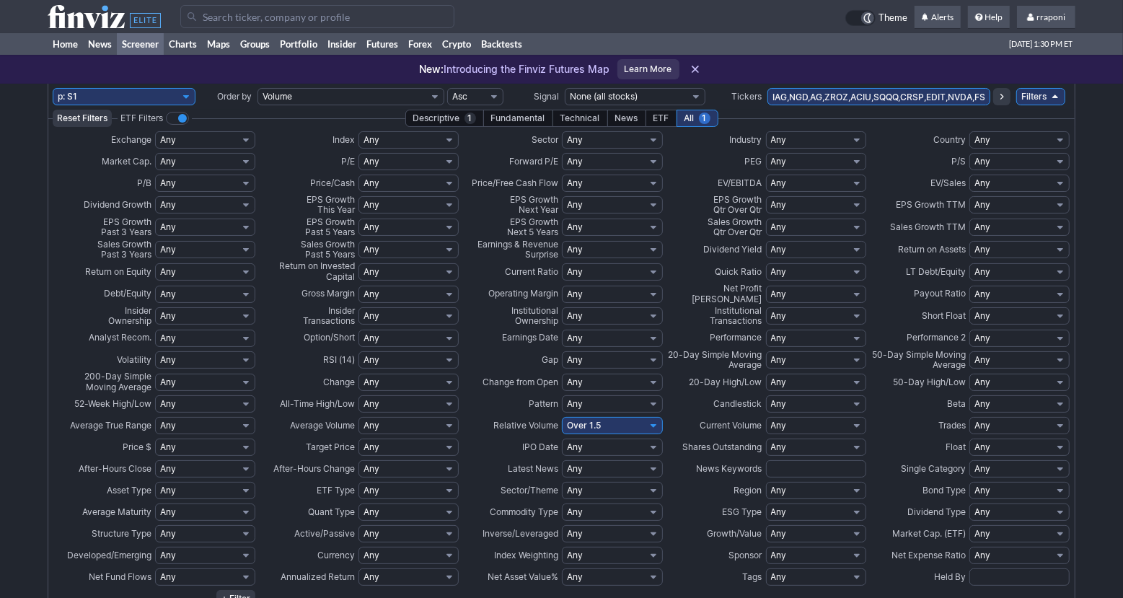
scroll to position [186, 0]
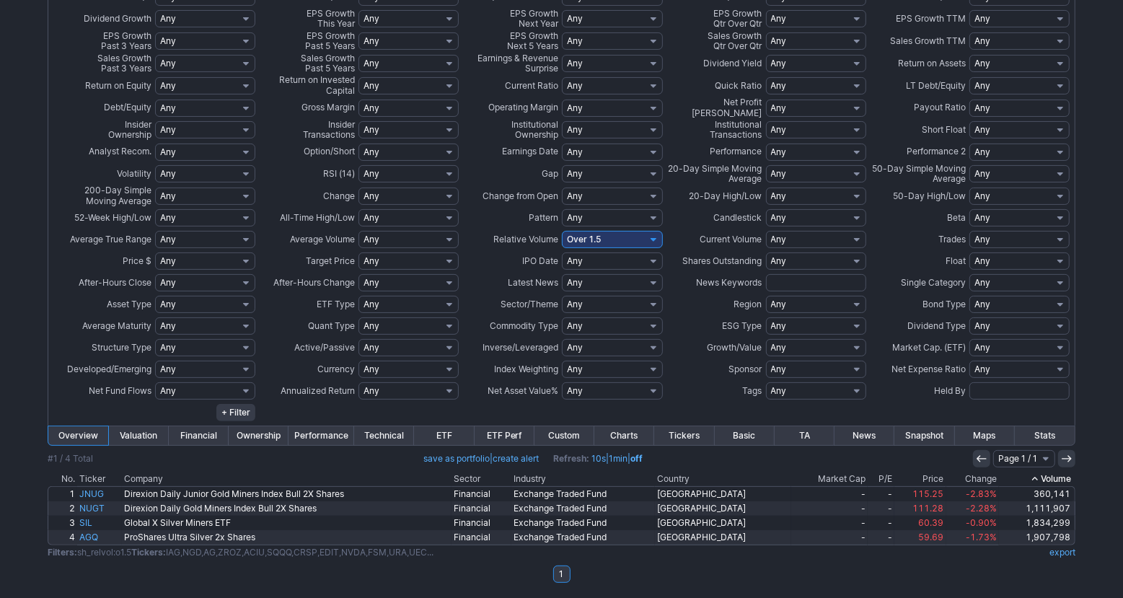
click at [979, 478] on th "Change" at bounding box center [973, 479] width 53 height 14
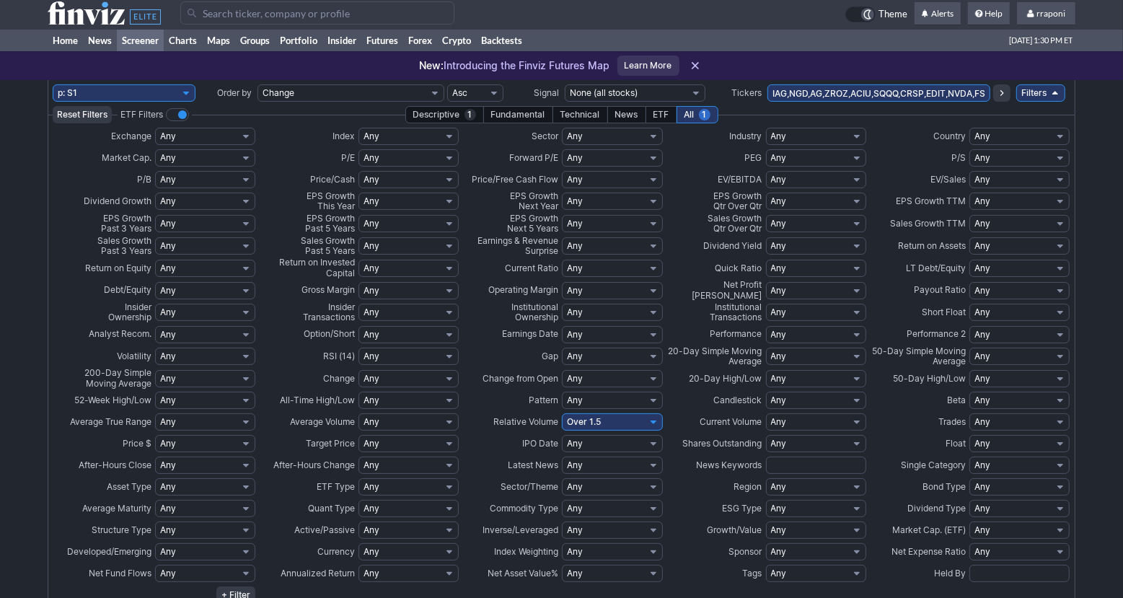
scroll to position [186, 0]
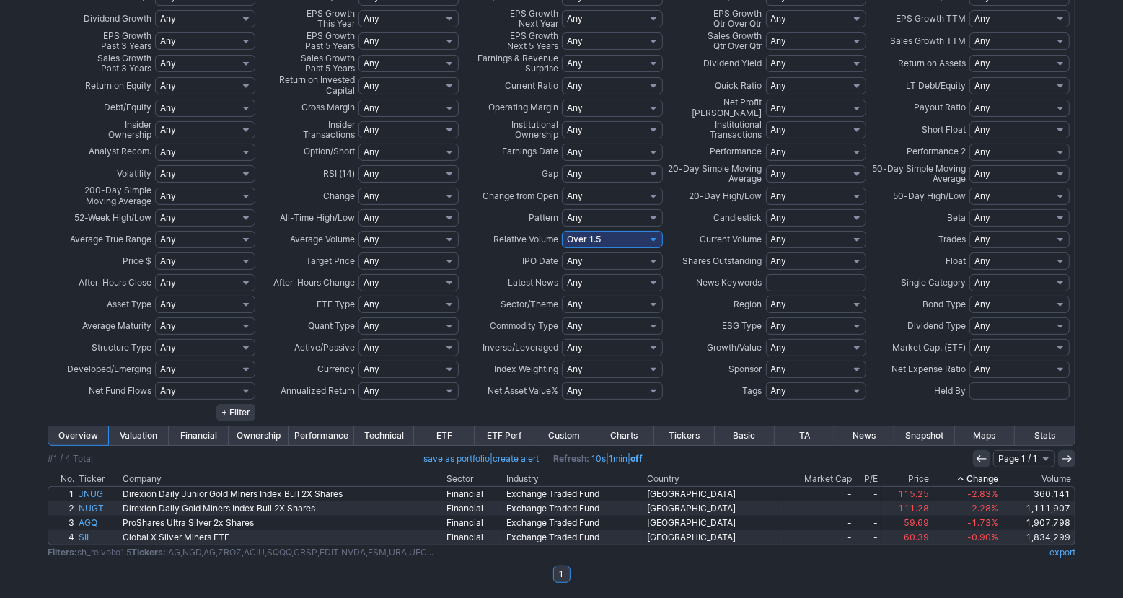
click at [1096, 481] on div "My Presets -Save Screen -Edit Screens s: p3 s: p2 s: p1 p: S1 Order by Ticker T…" at bounding box center [561, 248] width 1123 height 701
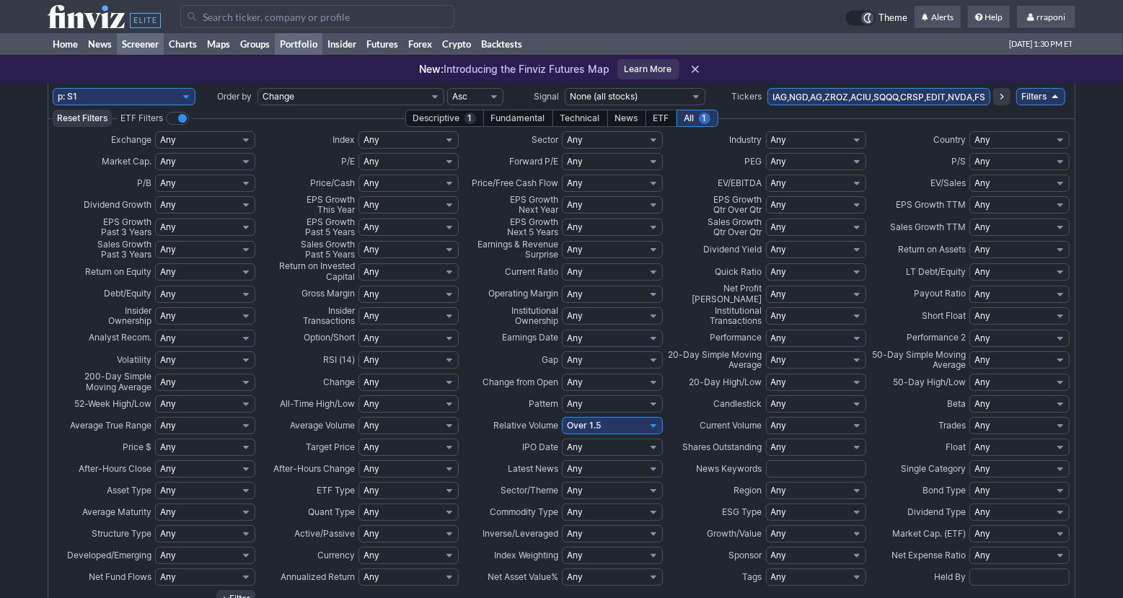
click at [305, 44] on link "Portfolio" at bounding box center [299, 44] width 48 height 22
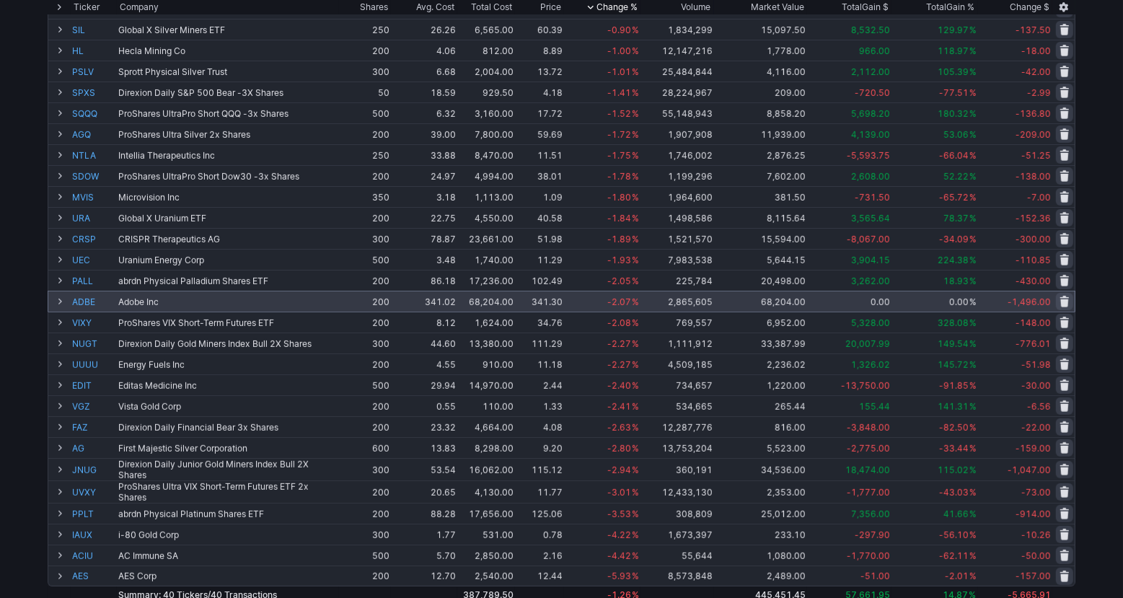
scroll to position [440, 0]
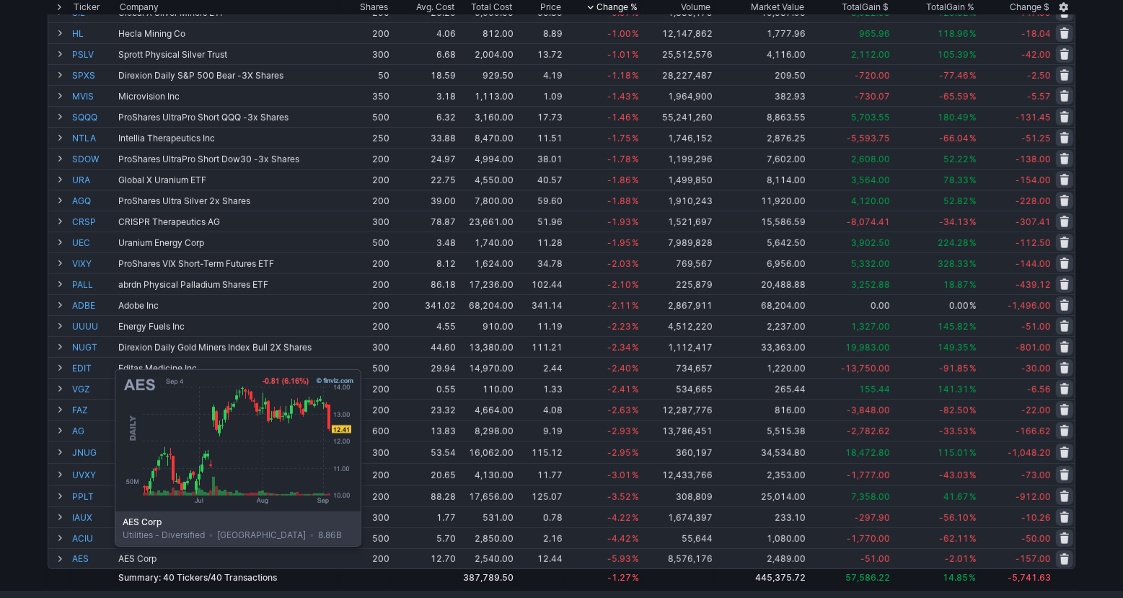
click at [79, 556] on link "AES" at bounding box center [93, 558] width 43 height 19
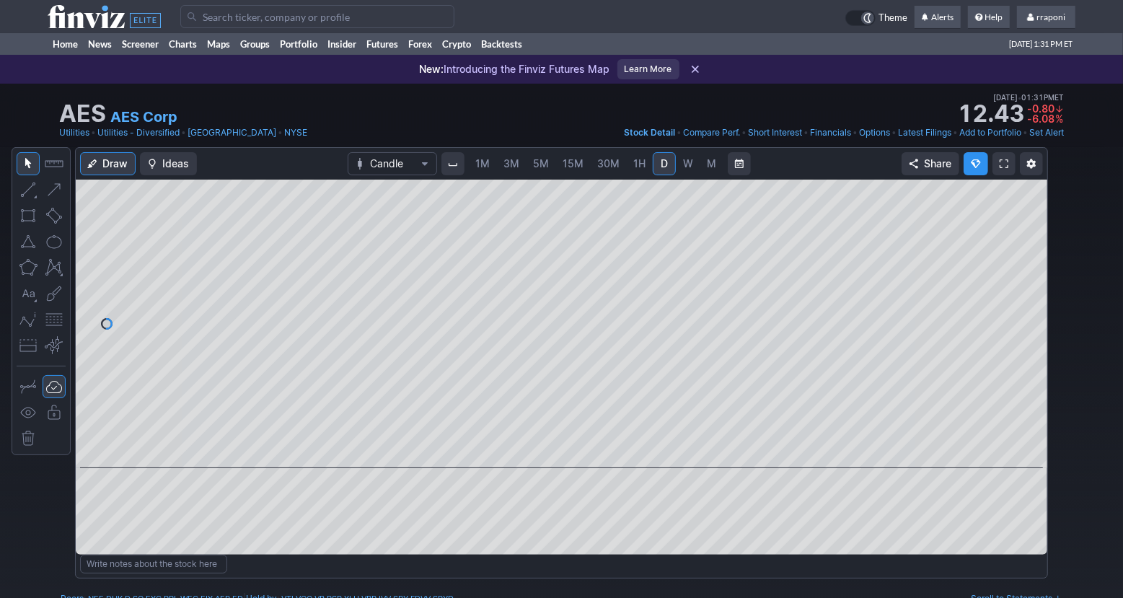
click at [687, 164] on span "W" at bounding box center [688, 163] width 10 height 12
click at [707, 162] on span "M" at bounding box center [711, 163] width 9 height 12
click at [549, 451] on span at bounding box center [548, 448] width 19 height 12
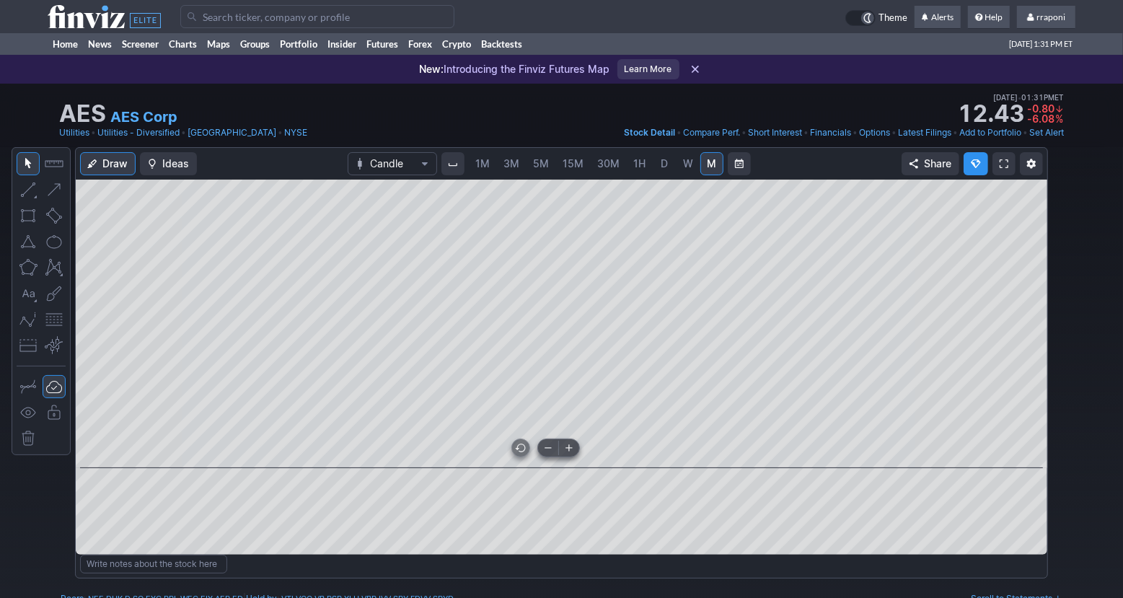
click at [549, 451] on span at bounding box center [548, 448] width 19 height 12
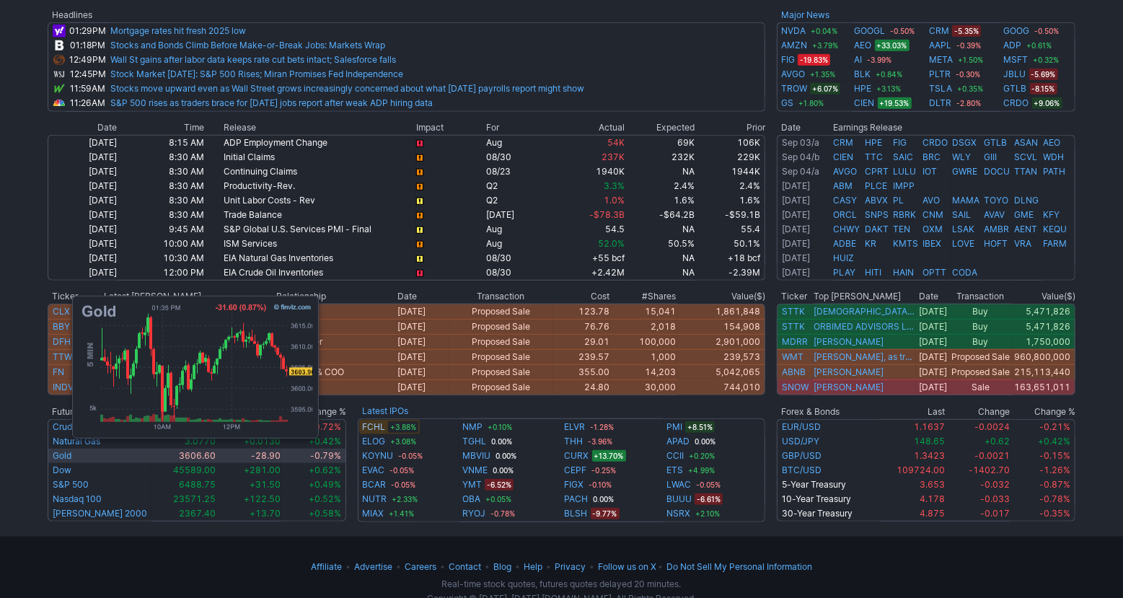
click at [66, 455] on link "Gold" at bounding box center [62, 455] width 19 height 11
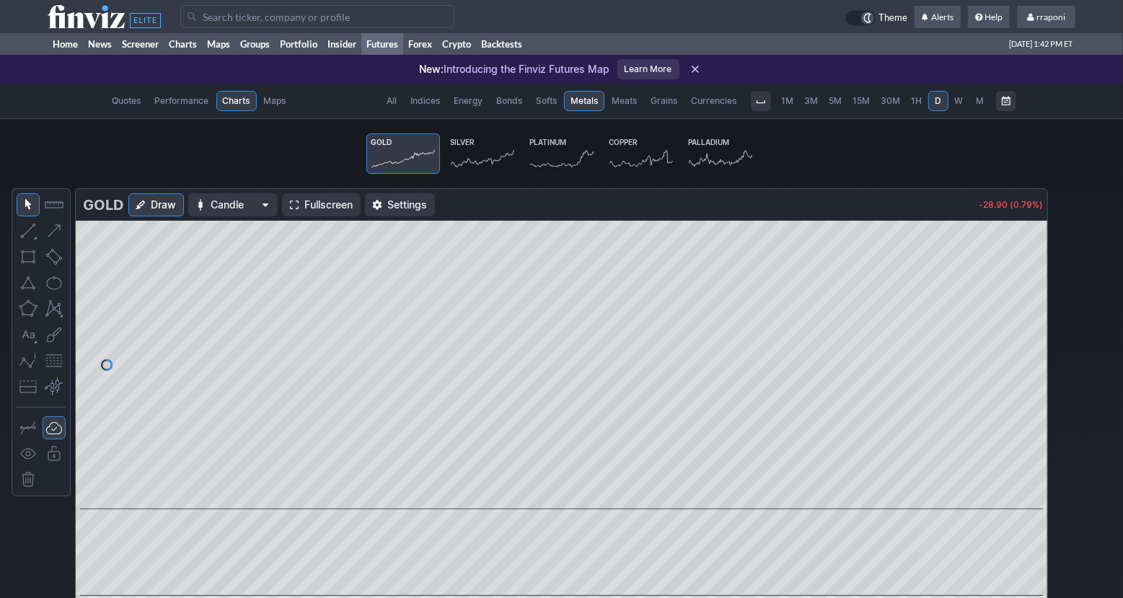
click at [475, 152] on icon at bounding box center [482, 159] width 63 height 20
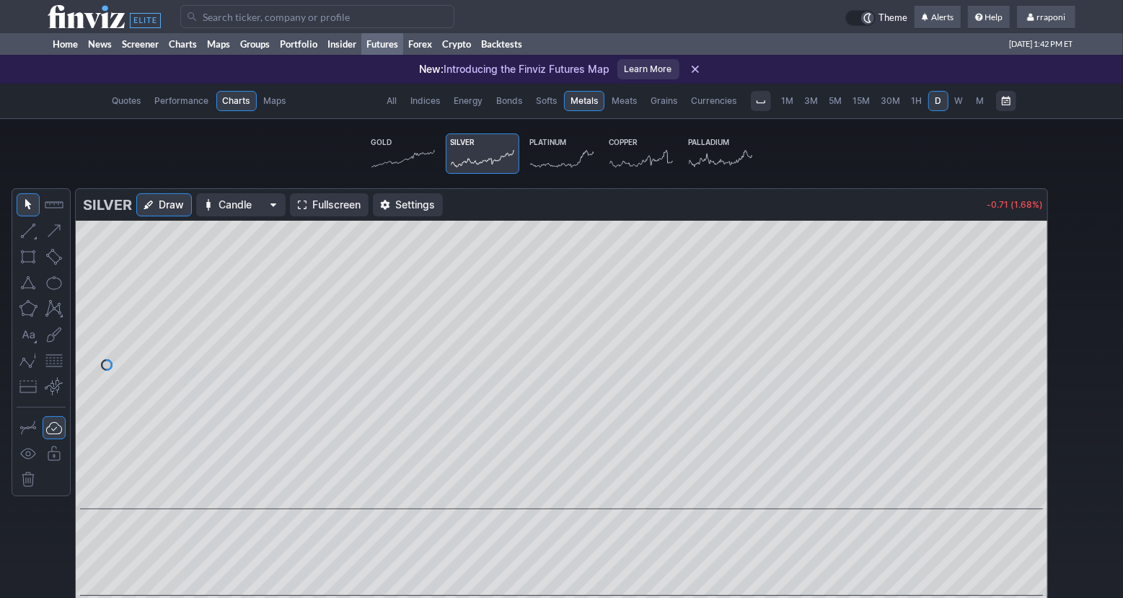
click at [815, 98] on span "3M" at bounding box center [812, 100] width 14 height 11
click at [918, 102] on span "1H" at bounding box center [917, 100] width 11 height 11
click at [887, 110] on link "30M" at bounding box center [892, 101] width 30 height 20
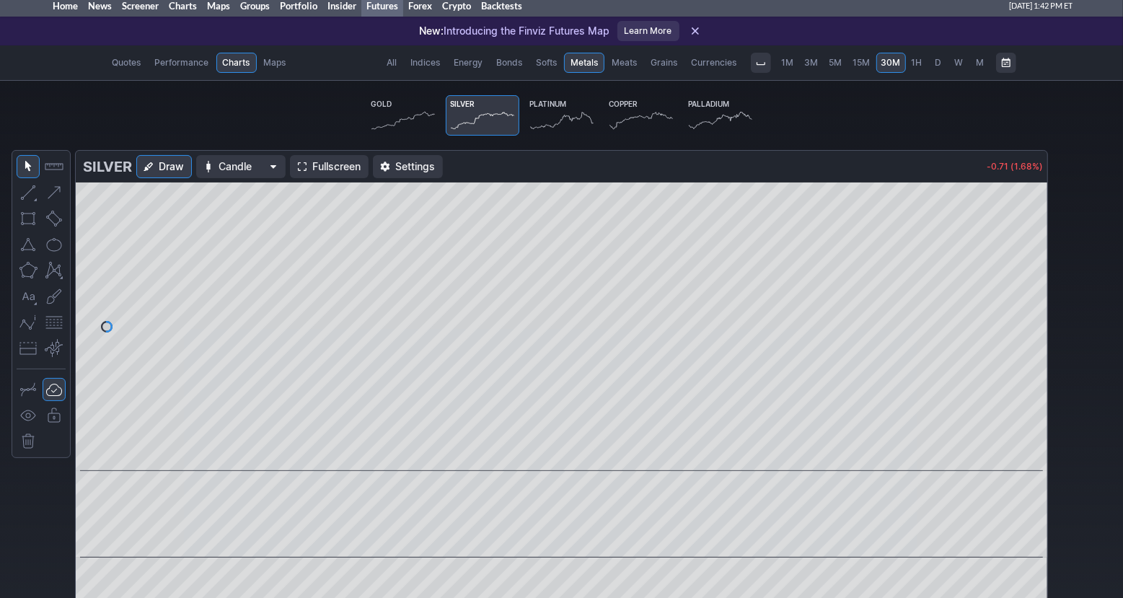
scroll to position [34, 0]
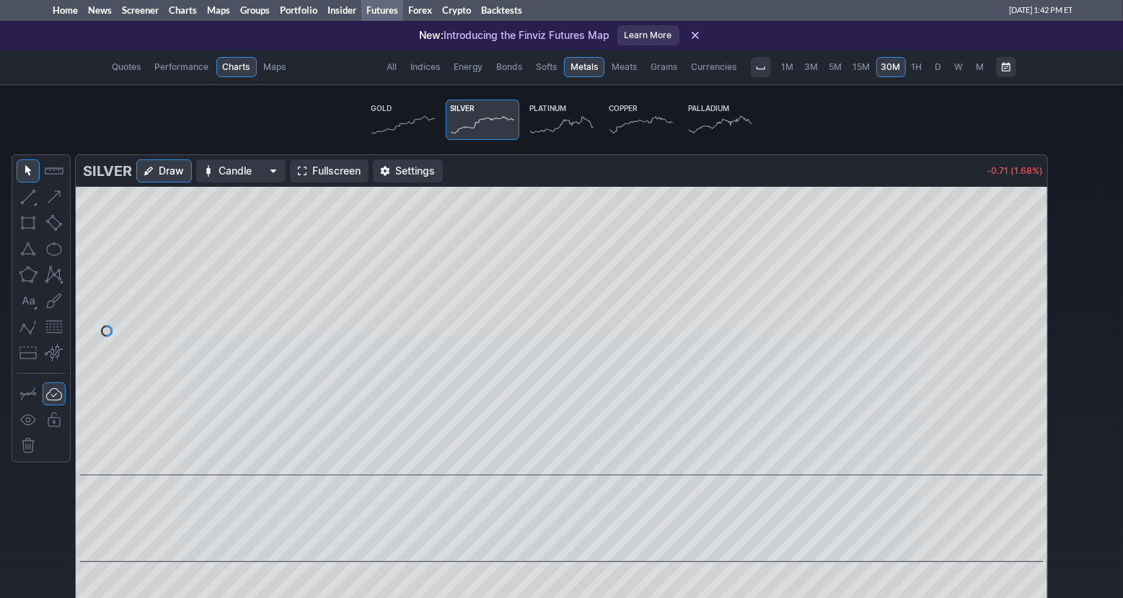
click at [922, 69] on span "1H" at bounding box center [917, 66] width 11 height 11
click at [952, 70] on link "W" at bounding box center [959, 67] width 20 height 20
click at [941, 69] on span "D" at bounding box center [939, 67] width 10 height 14
click at [973, 69] on link "M" at bounding box center [980, 67] width 20 height 20
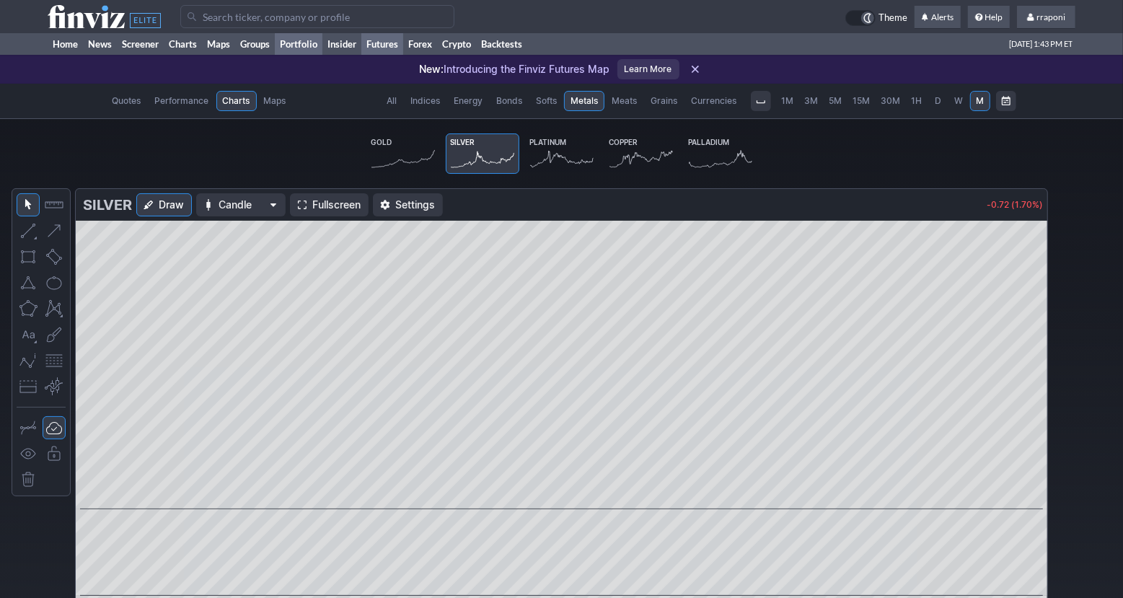
click at [315, 43] on link "Portfolio" at bounding box center [299, 44] width 48 height 22
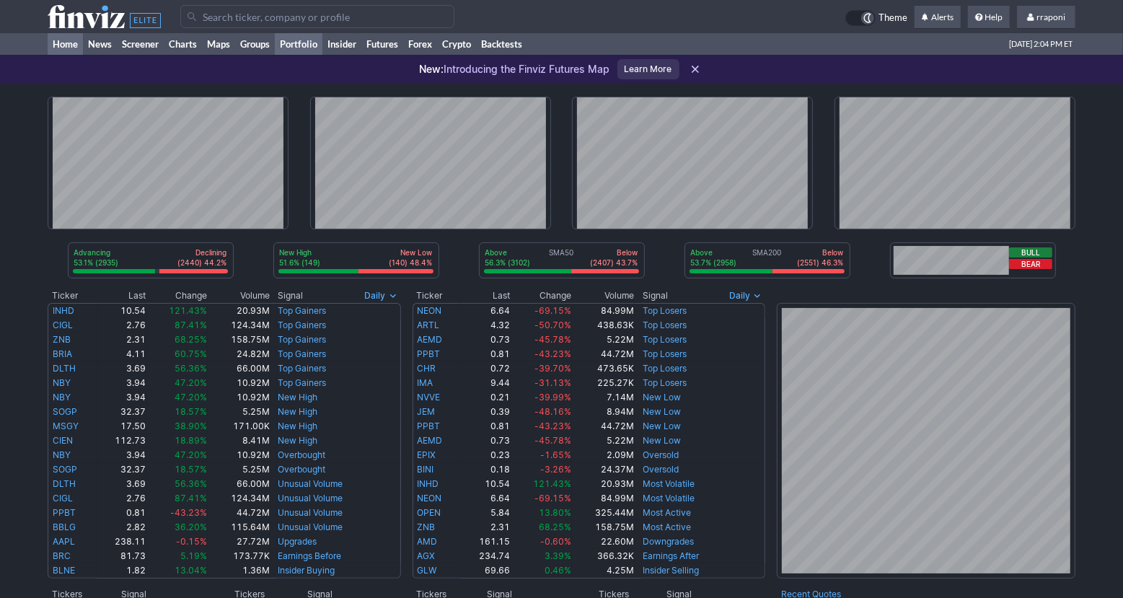
click at [302, 51] on link "Portfolio" at bounding box center [299, 44] width 48 height 22
